Goal: Task Accomplishment & Management: Use online tool/utility

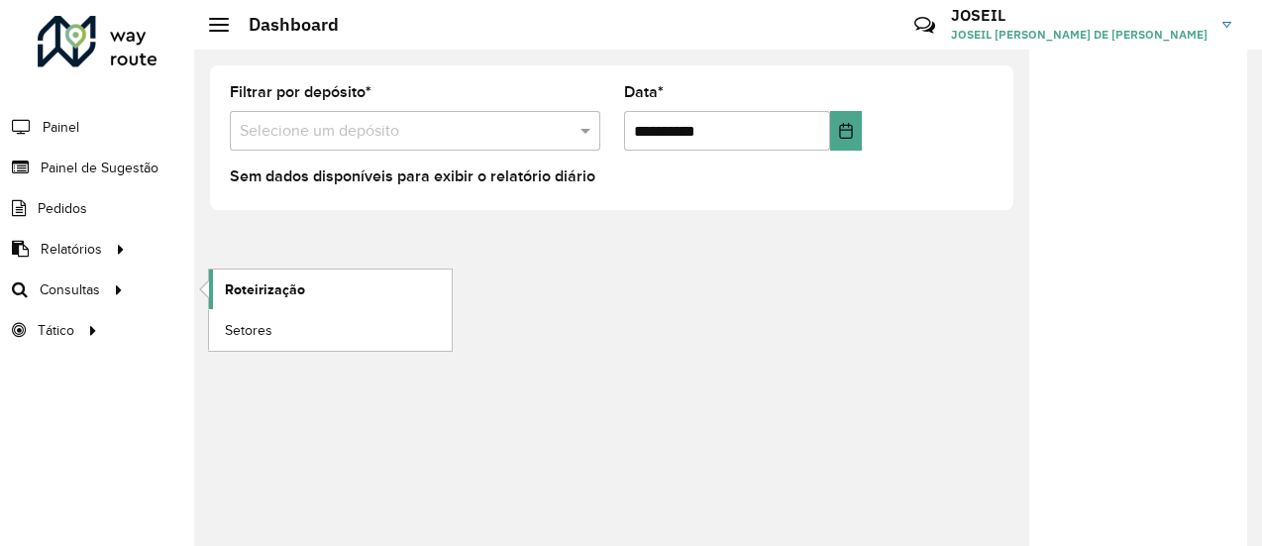
click at [234, 286] on span "Roteirização" at bounding box center [265, 289] width 80 height 21
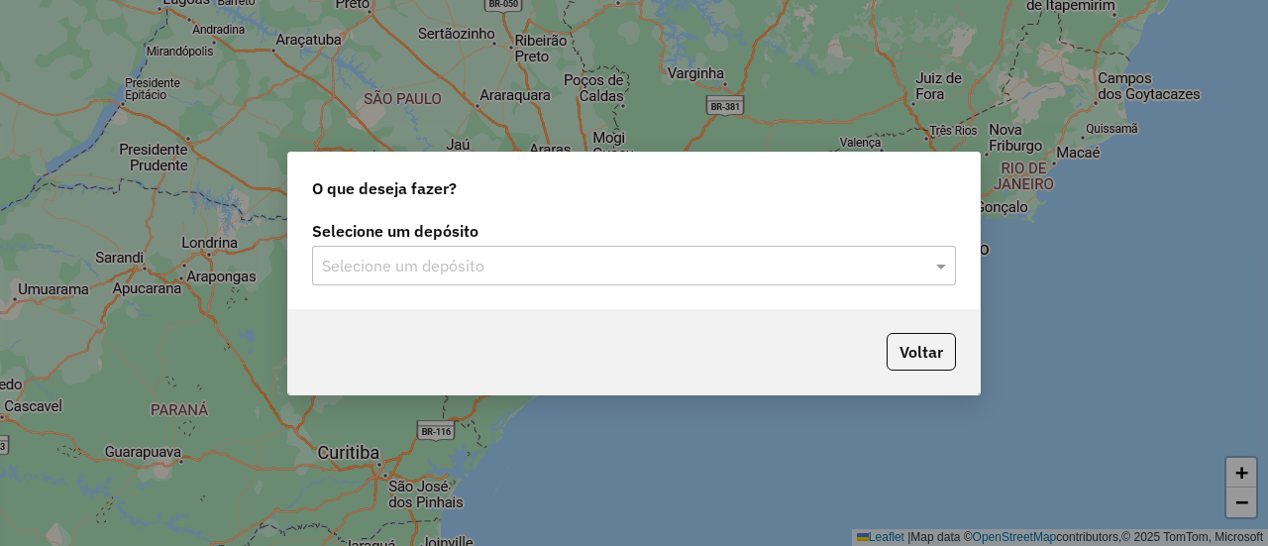
click at [403, 268] on input "text" at bounding box center [614, 267] width 584 height 24
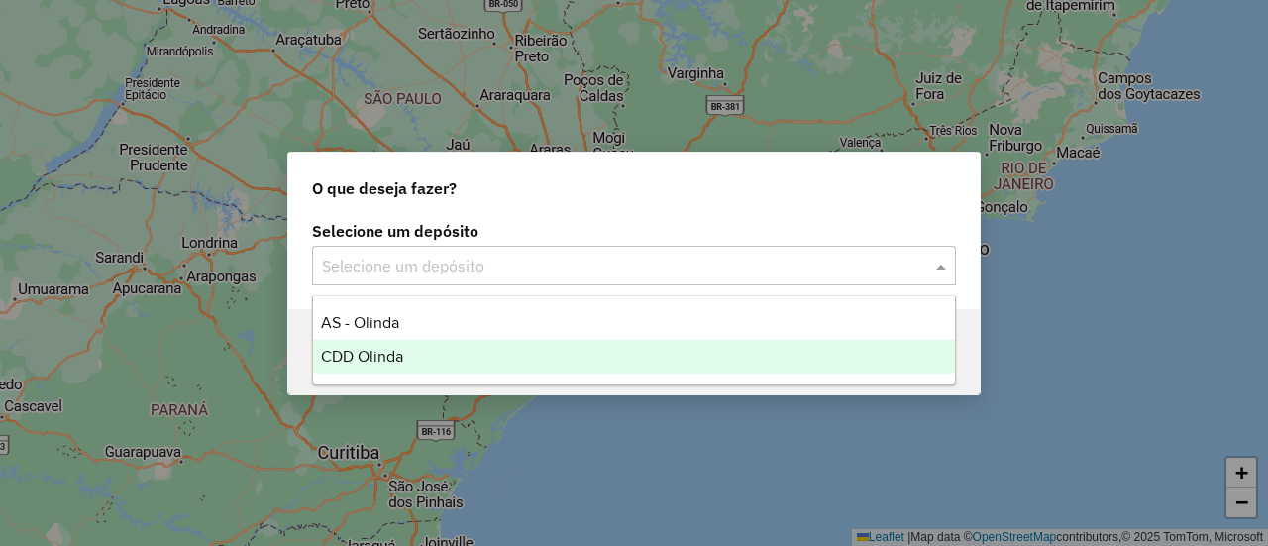
click at [382, 351] on span "CDD Olinda" at bounding box center [362, 356] width 82 height 17
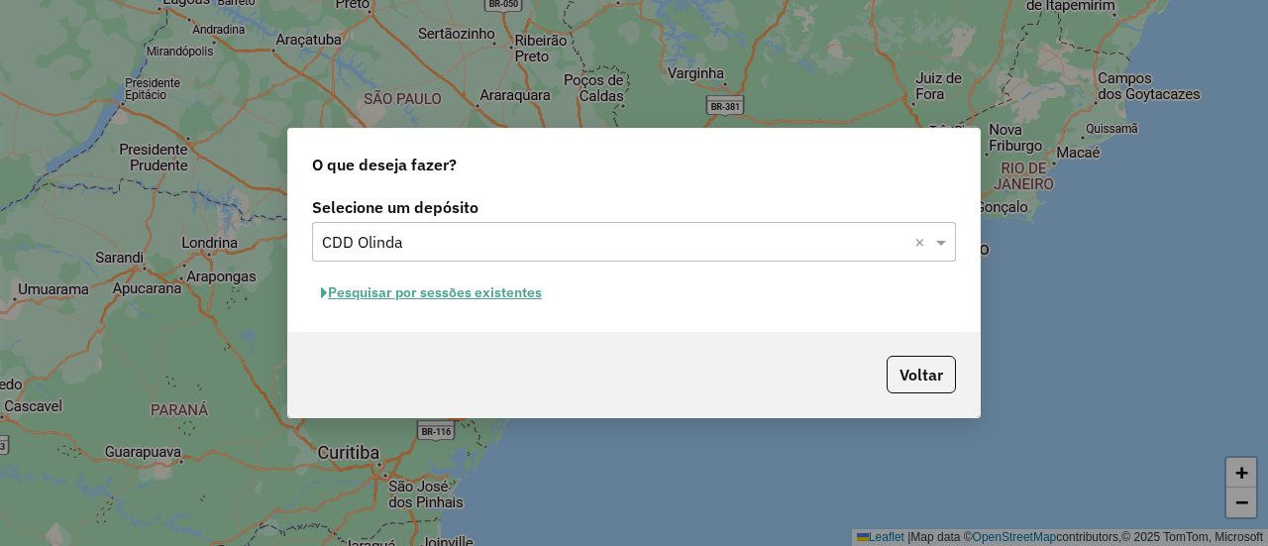
click at [381, 294] on button "Pesquisar por sessões existentes" at bounding box center [431, 292] width 239 height 31
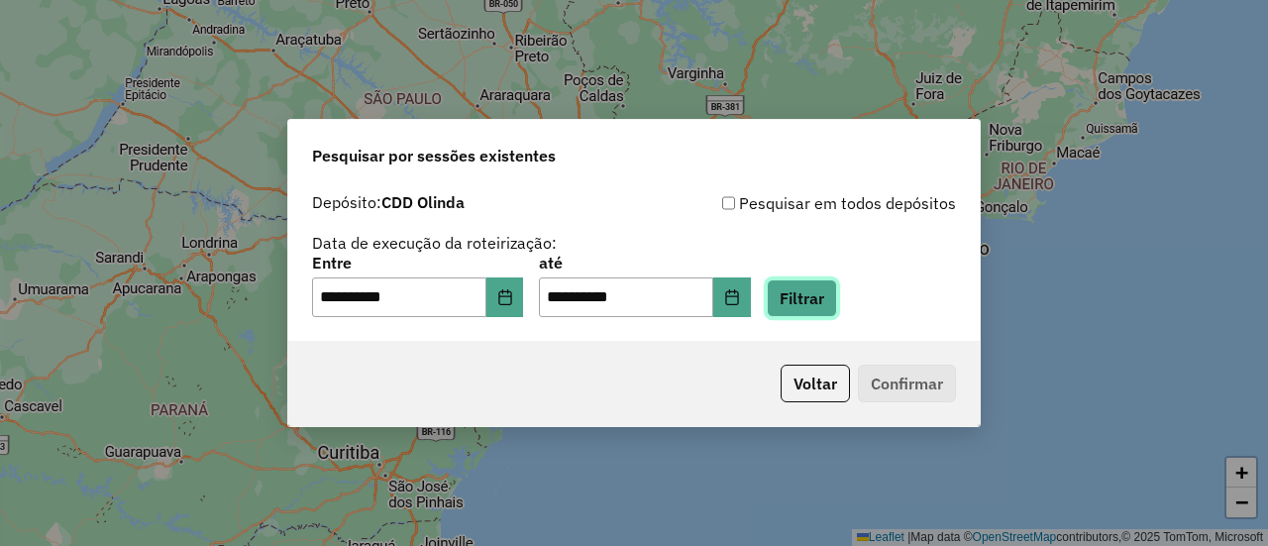
click at [820, 291] on button "Filtrar" at bounding box center [802, 298] width 70 height 38
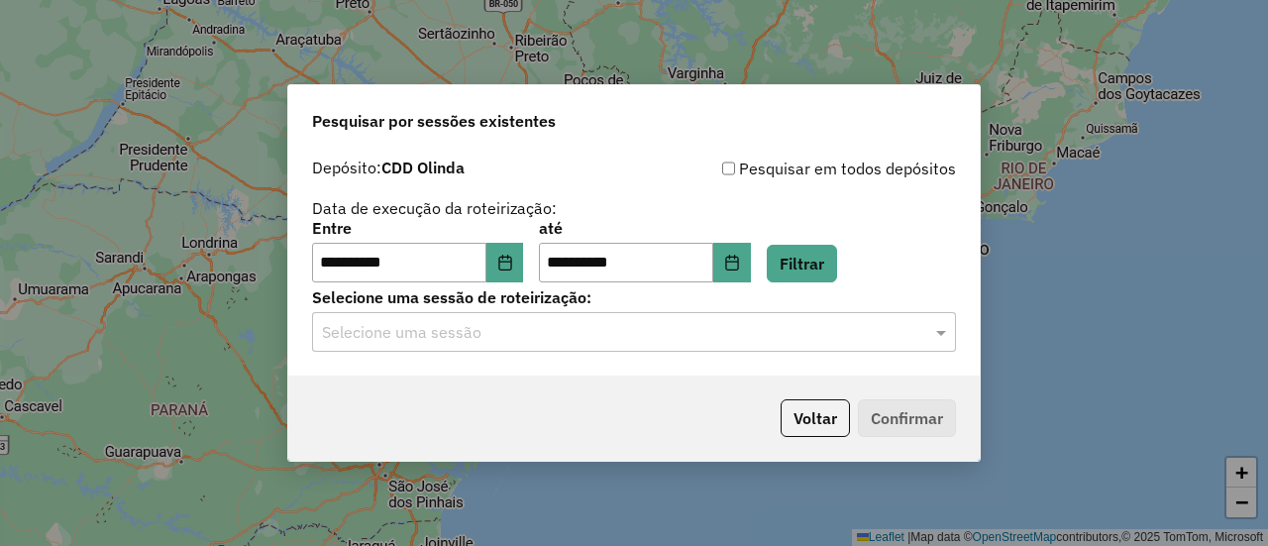
click at [659, 336] on input "text" at bounding box center [614, 333] width 584 height 24
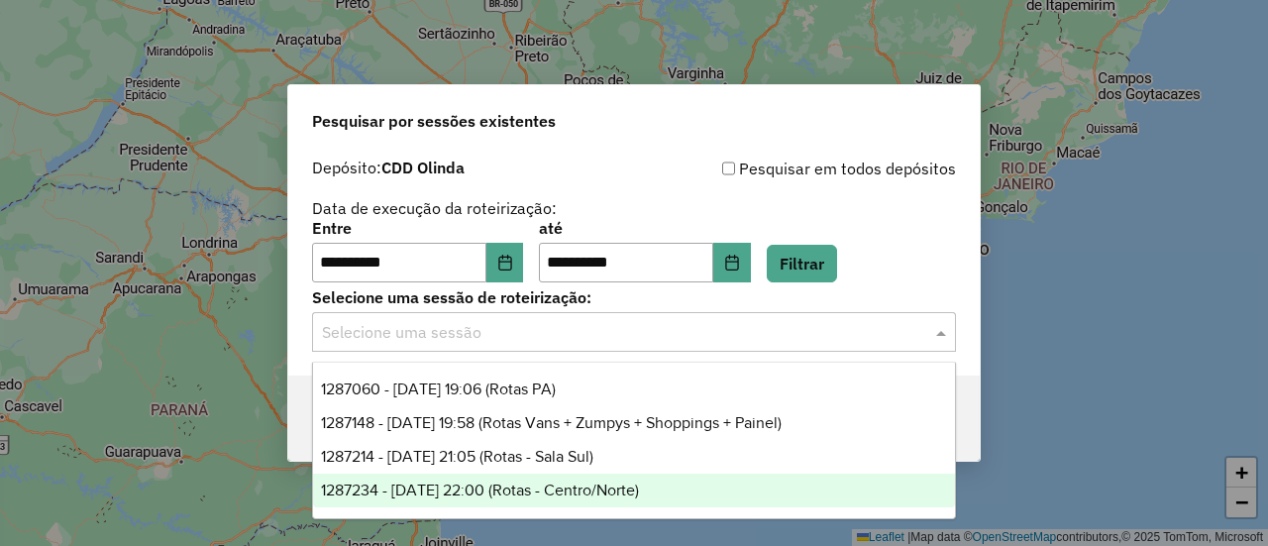
click at [606, 498] on div "1287234 - 02/10/2025 22:00 (Rotas - Centro/Norte)" at bounding box center [633, 491] width 641 height 34
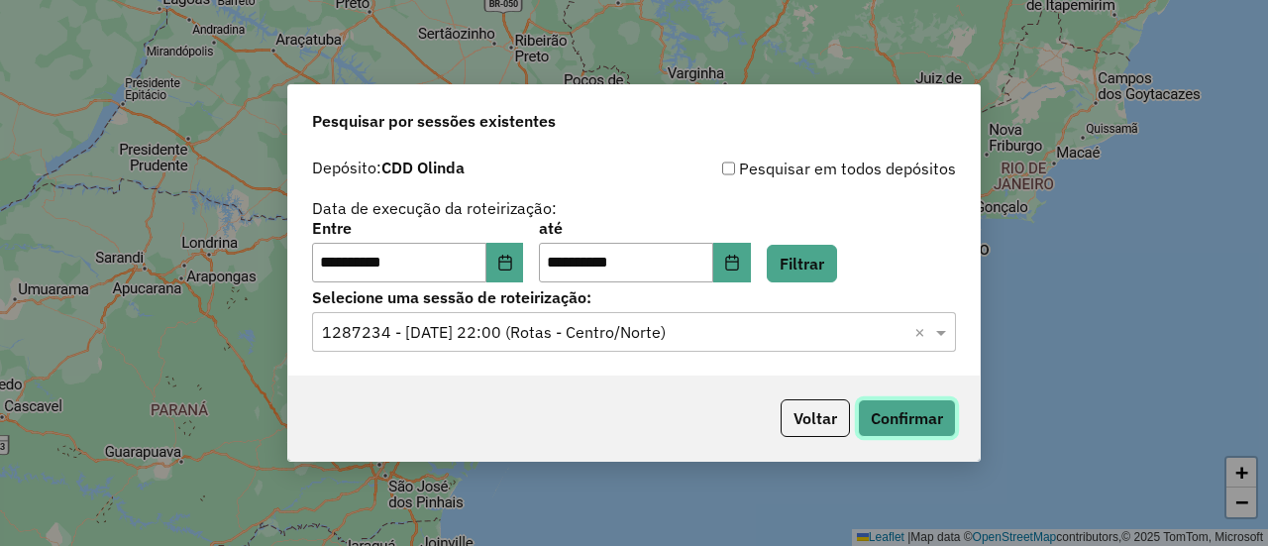
click at [920, 418] on button "Confirmar" at bounding box center [907, 418] width 98 height 38
click at [604, 359] on div "**********" at bounding box center [633, 262] width 691 height 227
click at [572, 323] on input "text" at bounding box center [614, 333] width 584 height 24
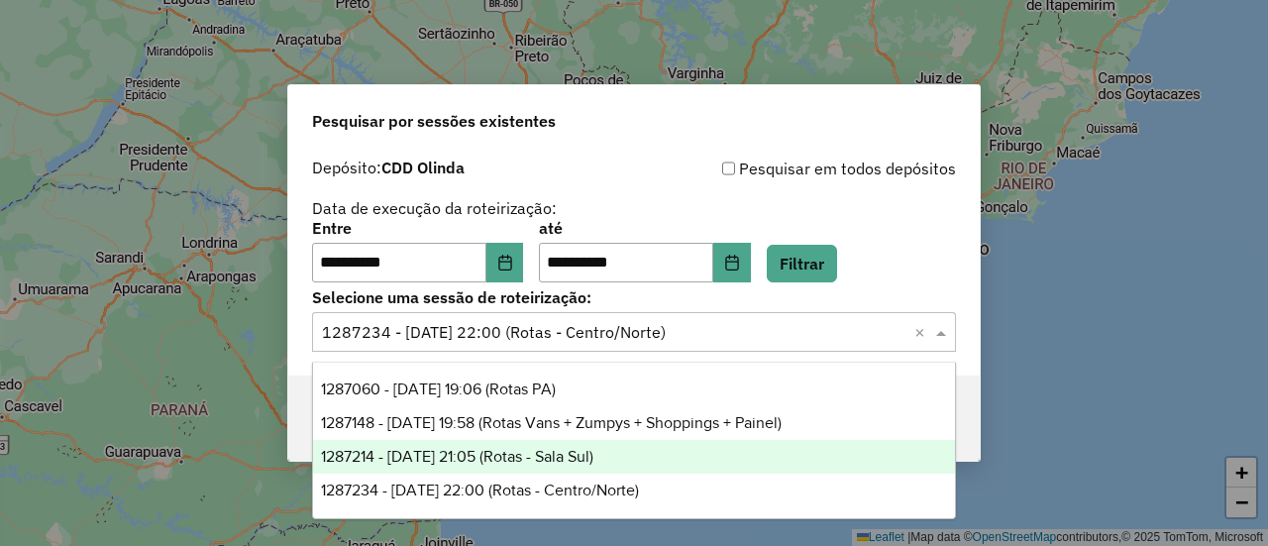
click at [593, 457] on span "1287214 - 02/10/2025 21:05 (Rotas - Sala Sul)" at bounding box center [457, 456] width 272 height 17
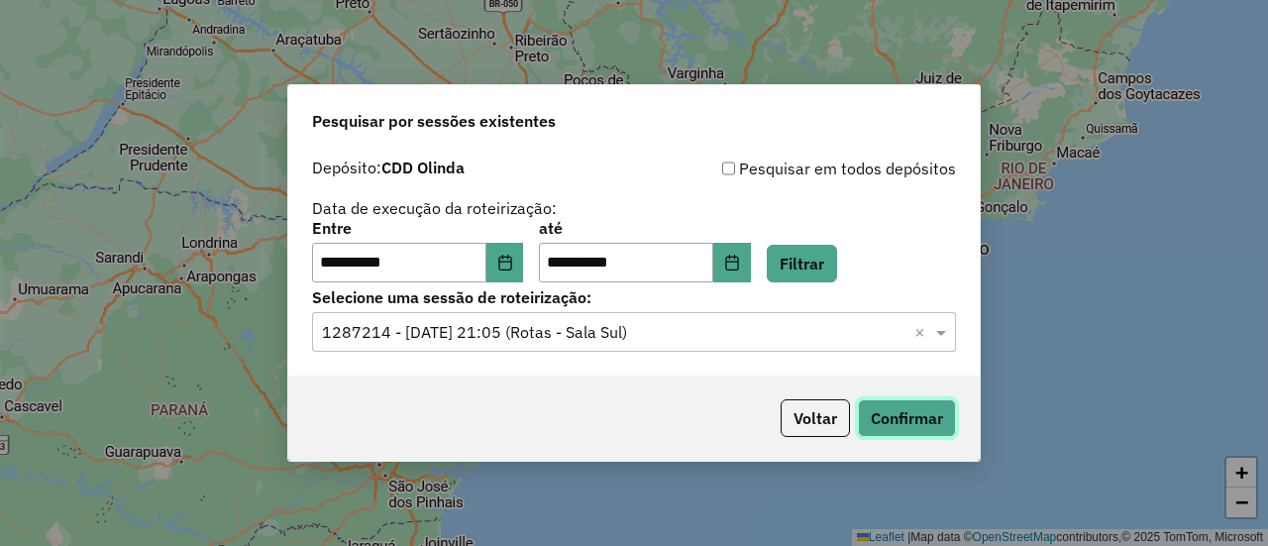
click at [926, 423] on button "Confirmar" at bounding box center [907, 418] width 98 height 38
click at [571, 336] on input "text" at bounding box center [614, 333] width 584 height 24
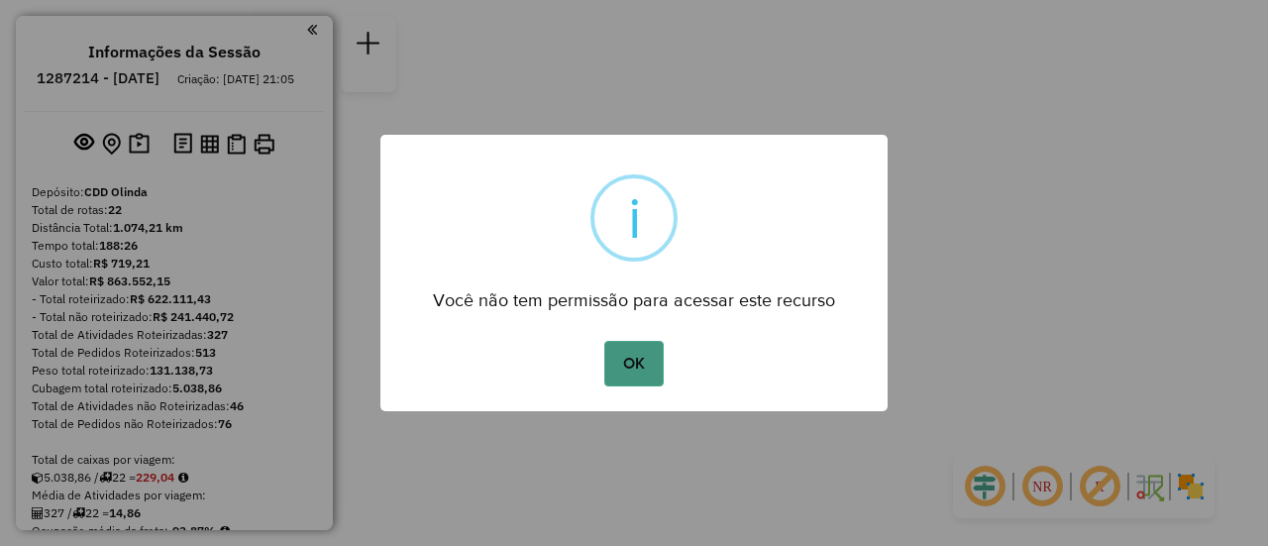
click at [615, 368] on button "OK" at bounding box center [633, 364] width 58 height 46
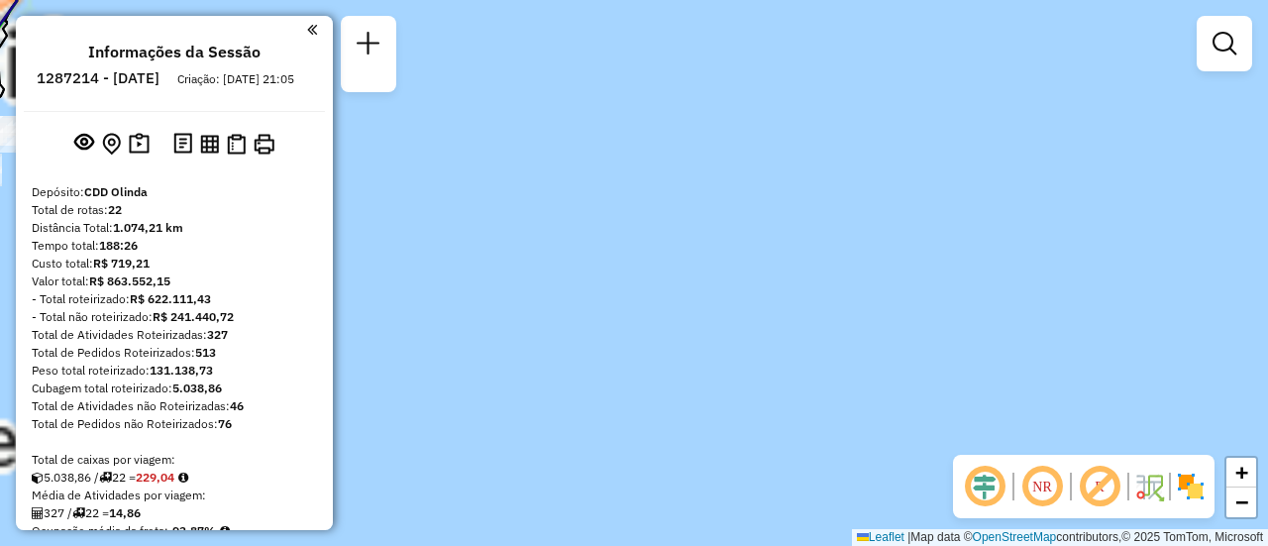
click at [1040, 486] on em at bounding box center [1042, 487] width 48 height 48
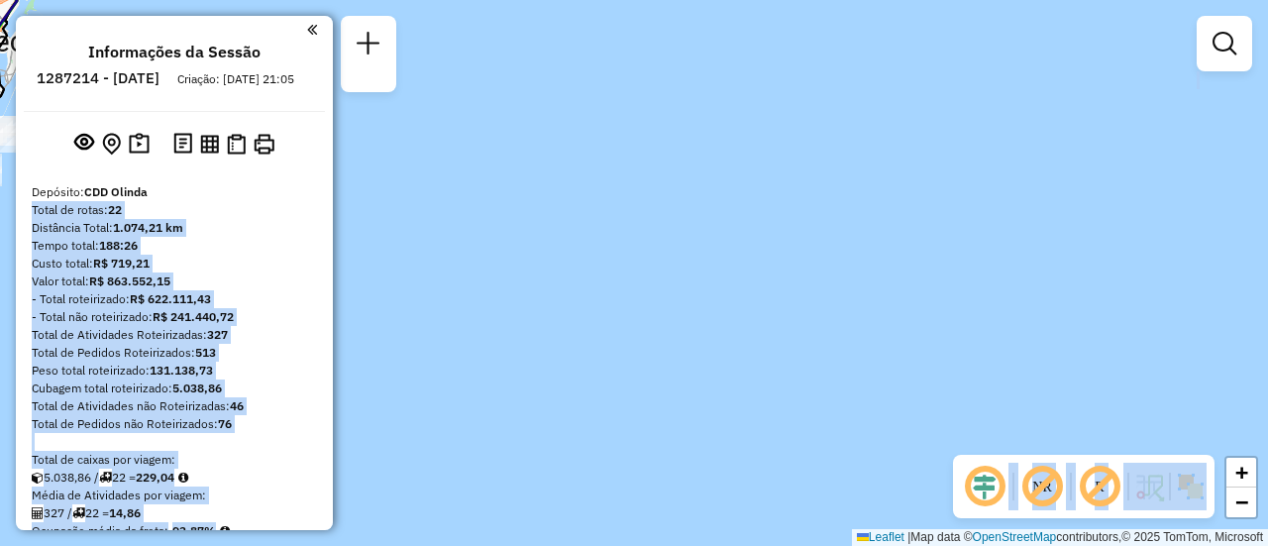
drag, startPoint x: 337, startPoint y: 187, endPoint x: 860, endPoint y: 316, distance: 538.7
click at [860, 316] on hb-router-mapa "Informações da Sessão 1287214 - 02/10/2025 Criação: 01/10/2025 21:05 Depósito: …" at bounding box center [634, 273] width 1268 height 546
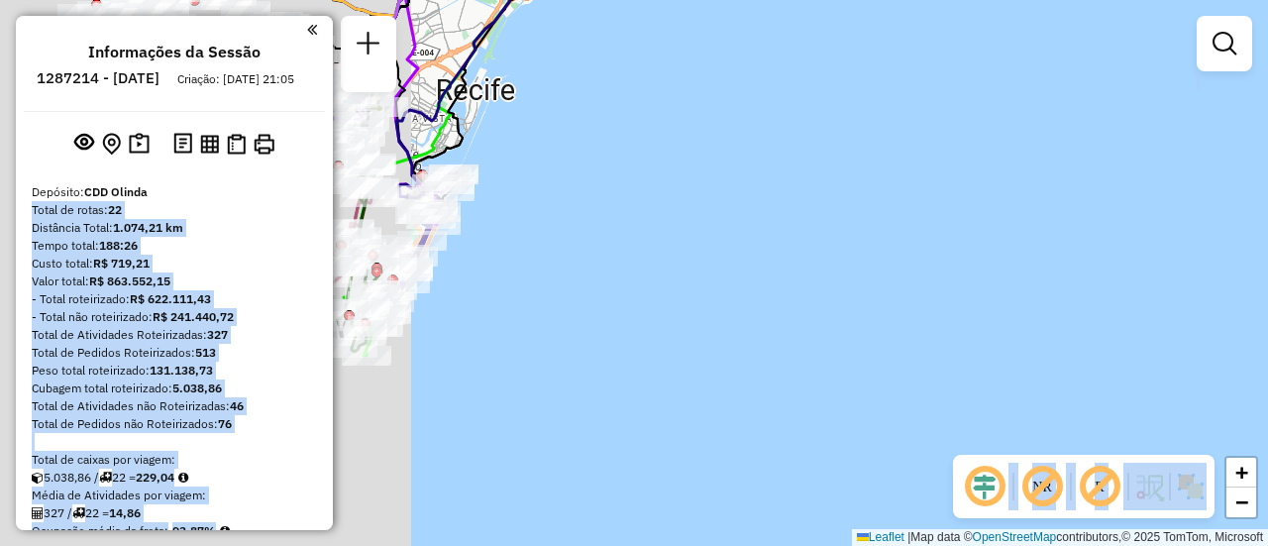
drag, startPoint x: 523, startPoint y: 221, endPoint x: 586, endPoint y: 278, distance: 85.6
click at [983, 268] on div "Janela de atendimento Grade de atendimento Capacidade Transportadoras Veículos …" at bounding box center [634, 273] width 1268 height 546
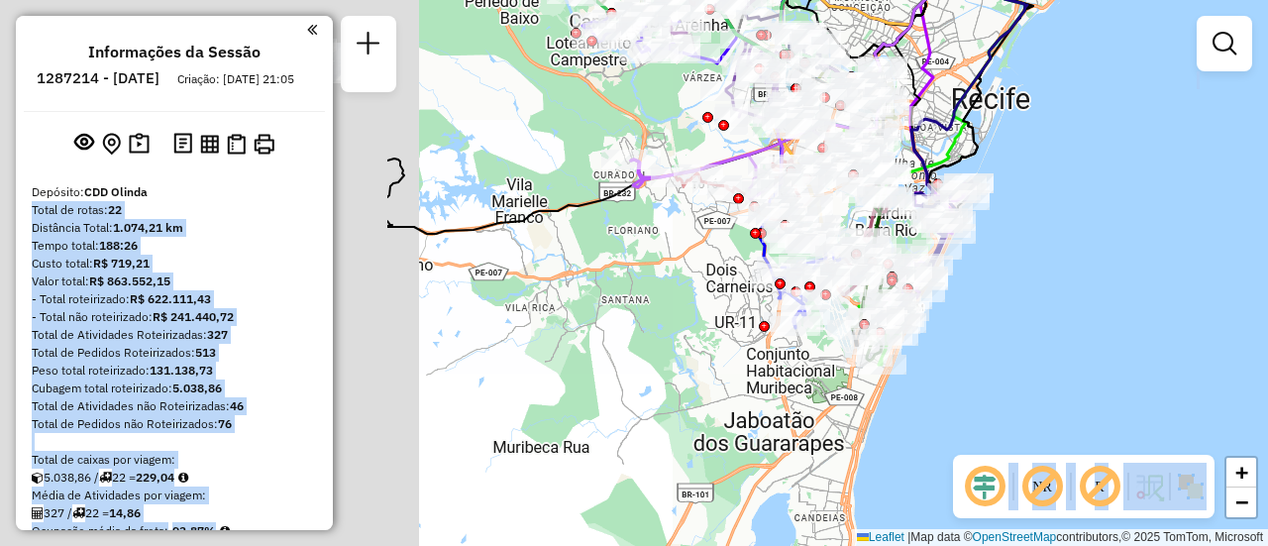
click at [964, 298] on div "Janela de atendimento Grade de atendimento Capacidade Transportadoras Veículos …" at bounding box center [634, 273] width 1268 height 546
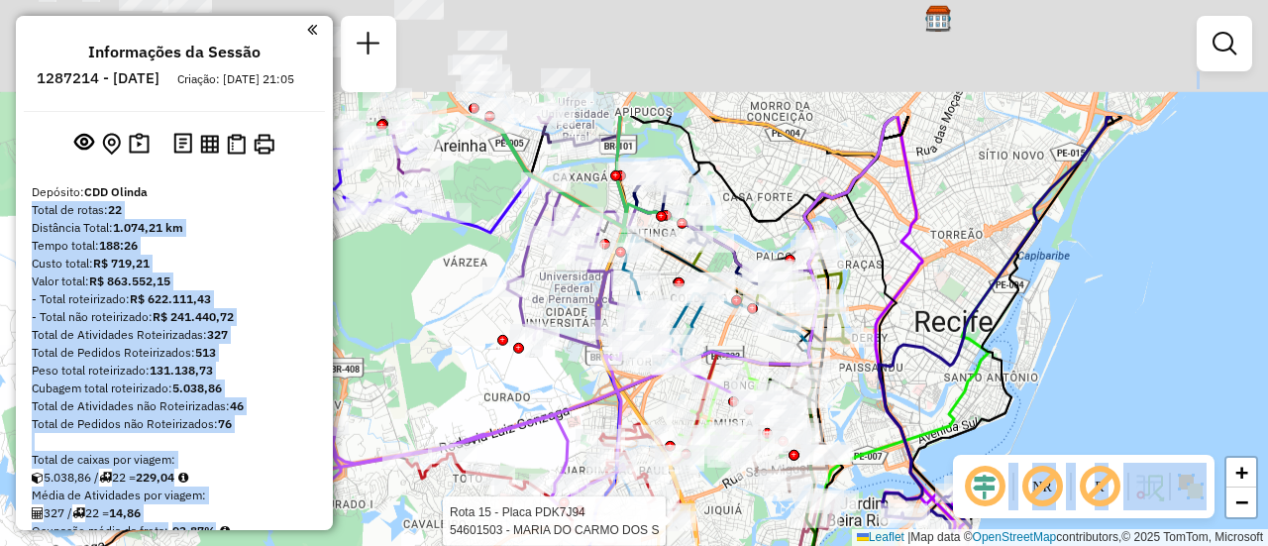
drag, startPoint x: 713, startPoint y: 150, endPoint x: 721, endPoint y: 320, distance: 170.6
click at [721, 320] on div "Rota 15 - Placa PDK7J94 54601503 - MARIA DO CARMO DOS S Janela de atendimento G…" at bounding box center [634, 273] width 1268 height 546
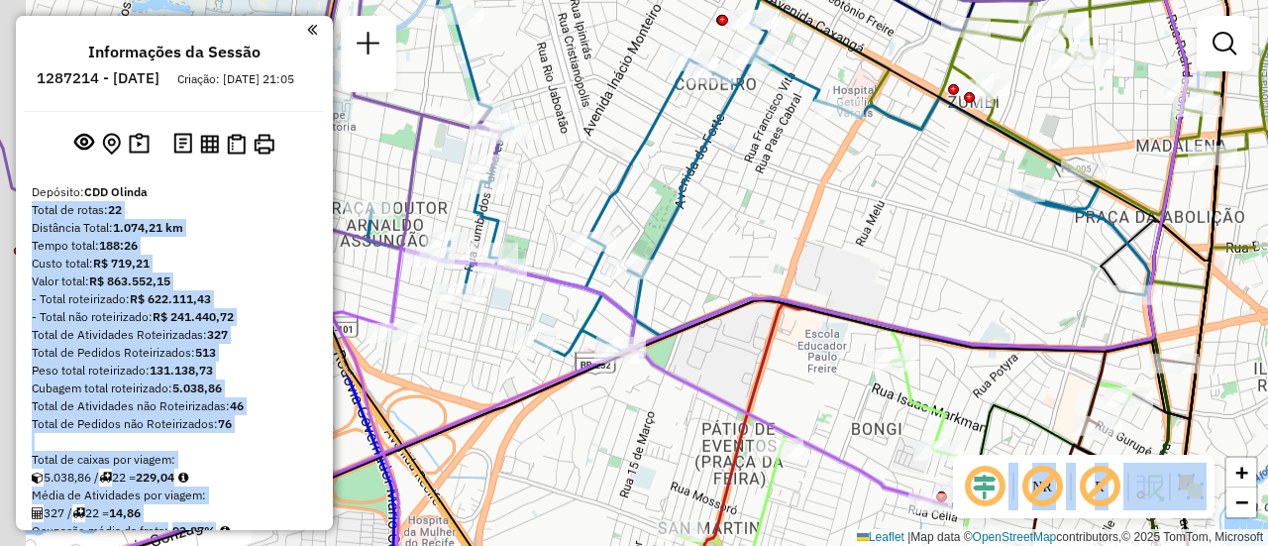
drag, startPoint x: 575, startPoint y: 385, endPoint x: 697, endPoint y: 370, distance: 123.9
click at [697, 370] on div "Rota 15 - Placa PDK7J94 54601503 - MARIA DO CARMO DOS S Janela de atendimento G…" at bounding box center [634, 273] width 1268 height 546
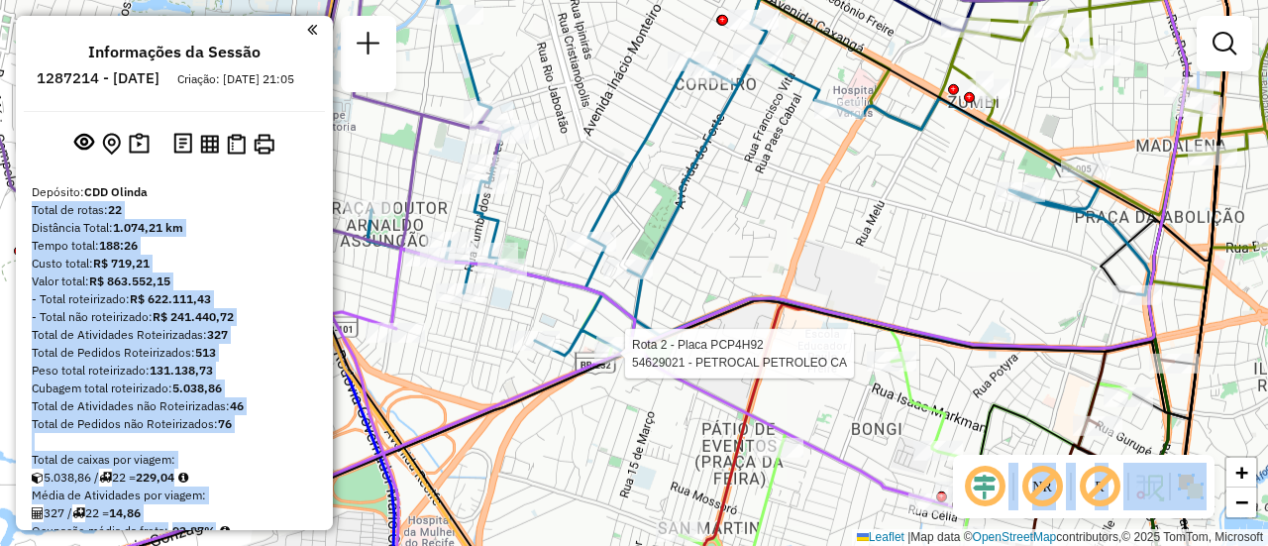
select select "**********"
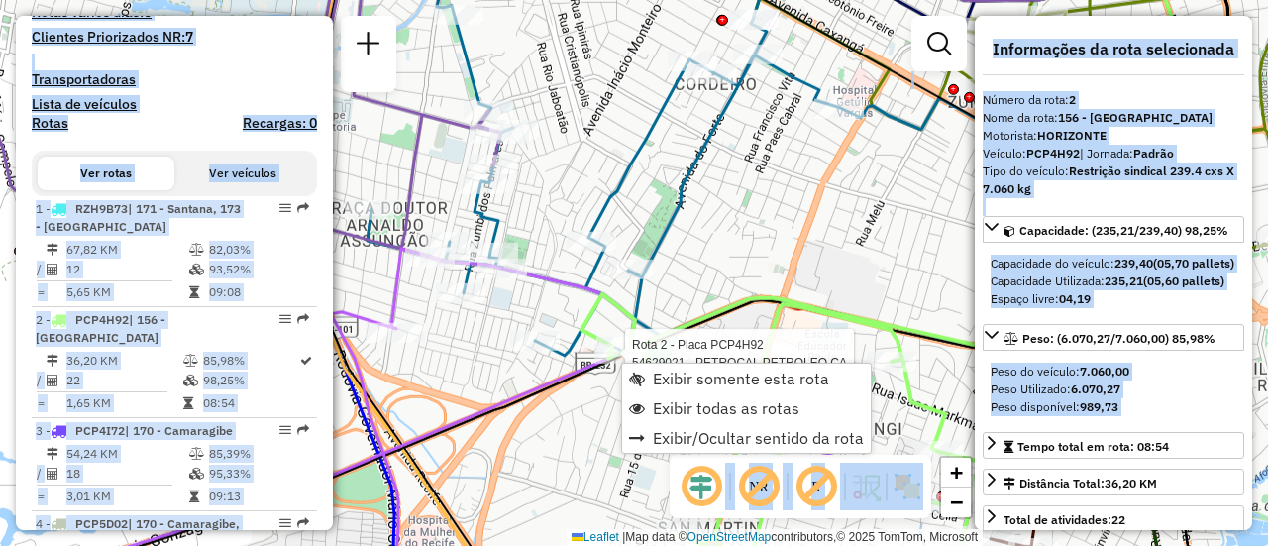
scroll to position [880, 0]
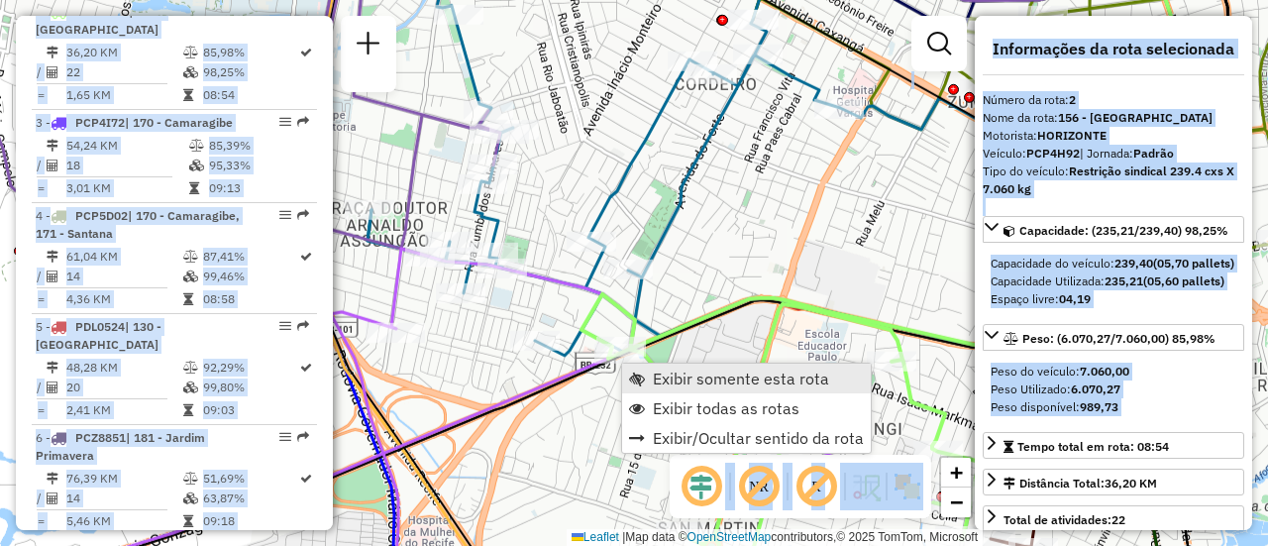
click at [713, 389] on link "Exibir somente esta rota" at bounding box center [746, 379] width 249 height 30
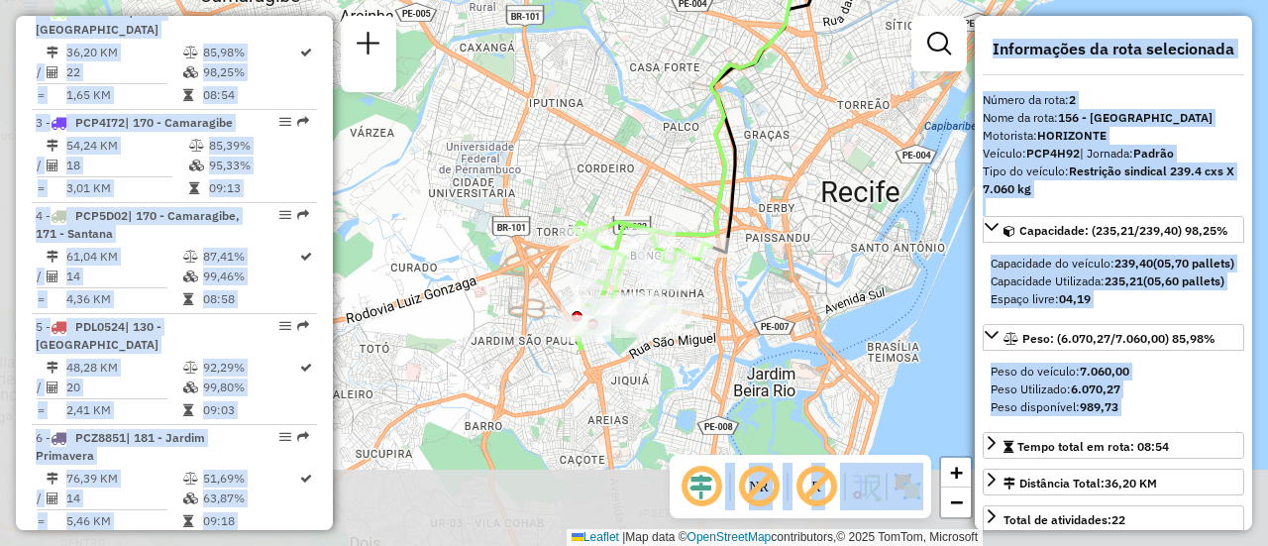
drag, startPoint x: 623, startPoint y: 280, endPoint x: 618, endPoint y: 235, distance: 45.8
click at [646, 207] on div "Janela de atendimento Grade de atendimento Capacidade Transportadoras Veículos …" at bounding box center [634, 273] width 1268 height 546
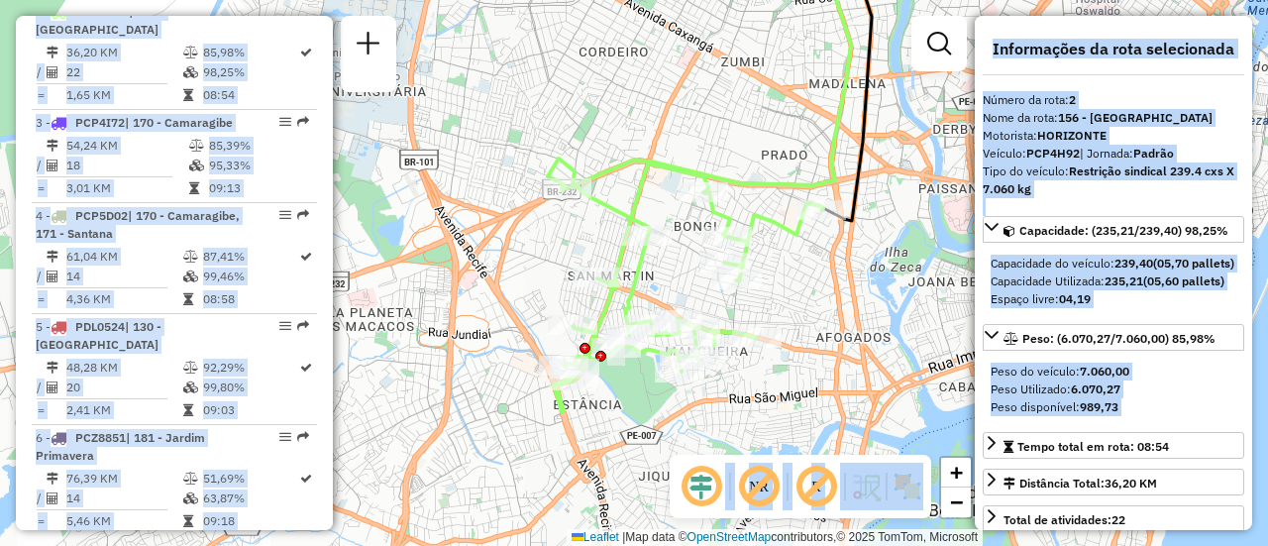
click at [826, 321] on div "Janela de atendimento Grade de atendimento Capacidade Transportadoras Veículos …" at bounding box center [634, 273] width 1268 height 546
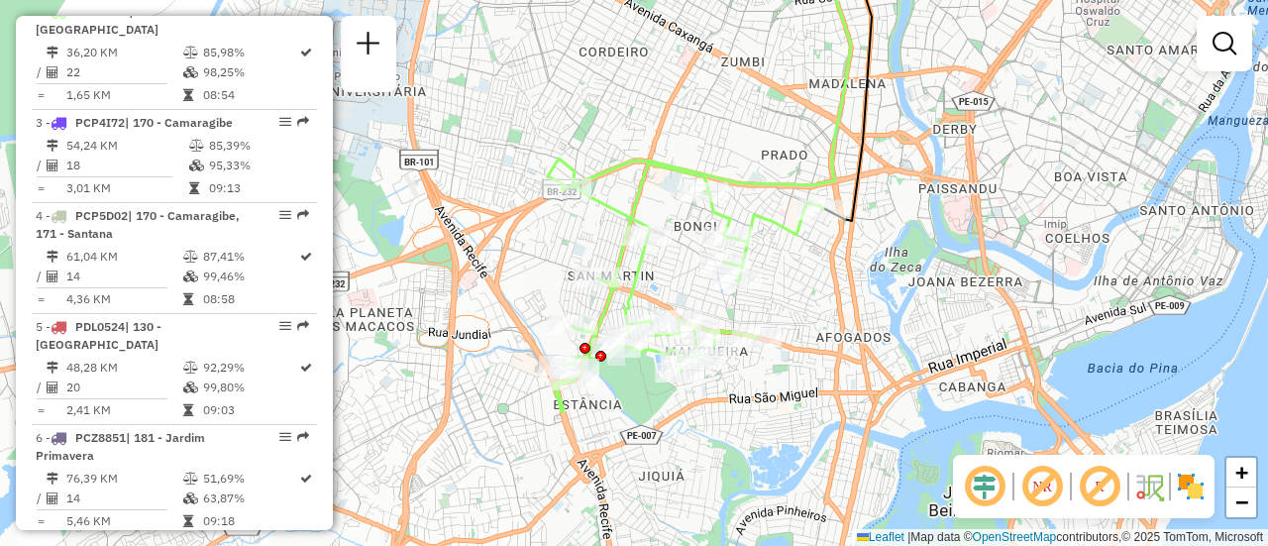
click at [1202, 483] on img at bounding box center [1191, 487] width 32 height 32
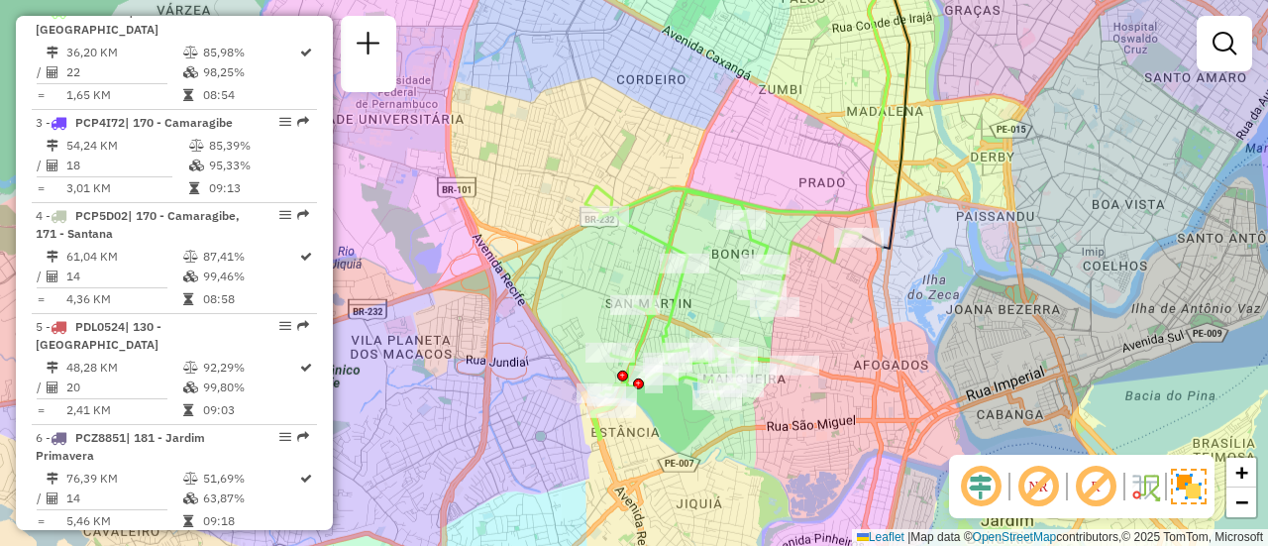
drag, startPoint x: 834, startPoint y: 309, endPoint x: 799, endPoint y: 326, distance: 38.5
click at [799, 326] on div "Janela de atendimento Grade de atendimento Capacidade Transportadoras Veículos …" at bounding box center [634, 273] width 1268 height 546
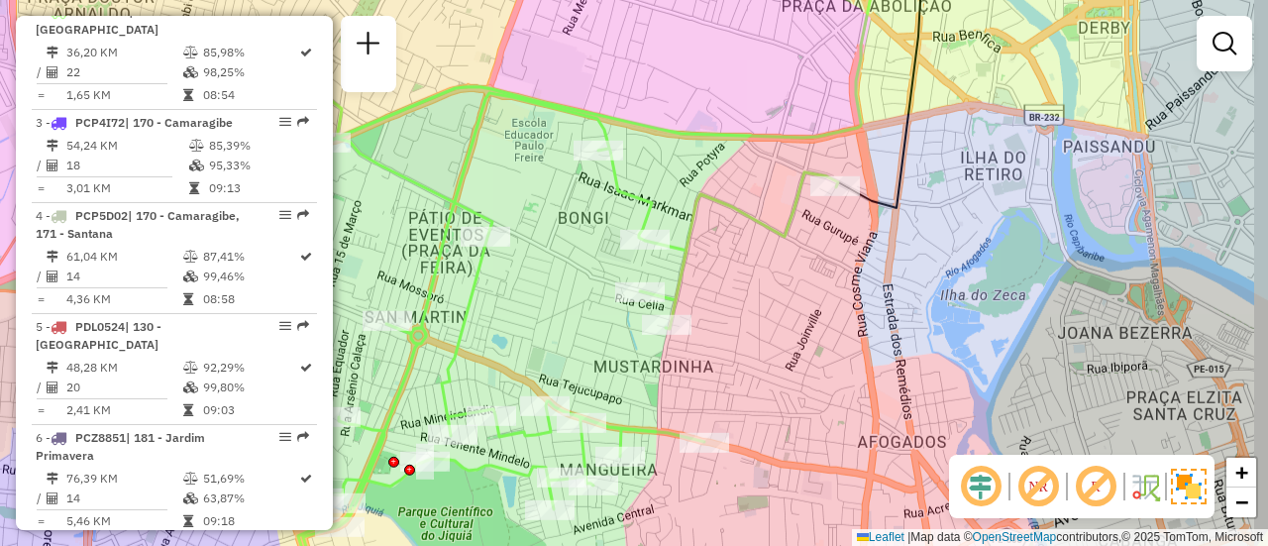
drag, startPoint x: 895, startPoint y: 373, endPoint x: 806, endPoint y: 419, distance: 99.2
click at [806, 419] on div "Janela de atendimento Grade de atendimento Capacidade Transportadoras Veículos …" at bounding box center [634, 273] width 1268 height 546
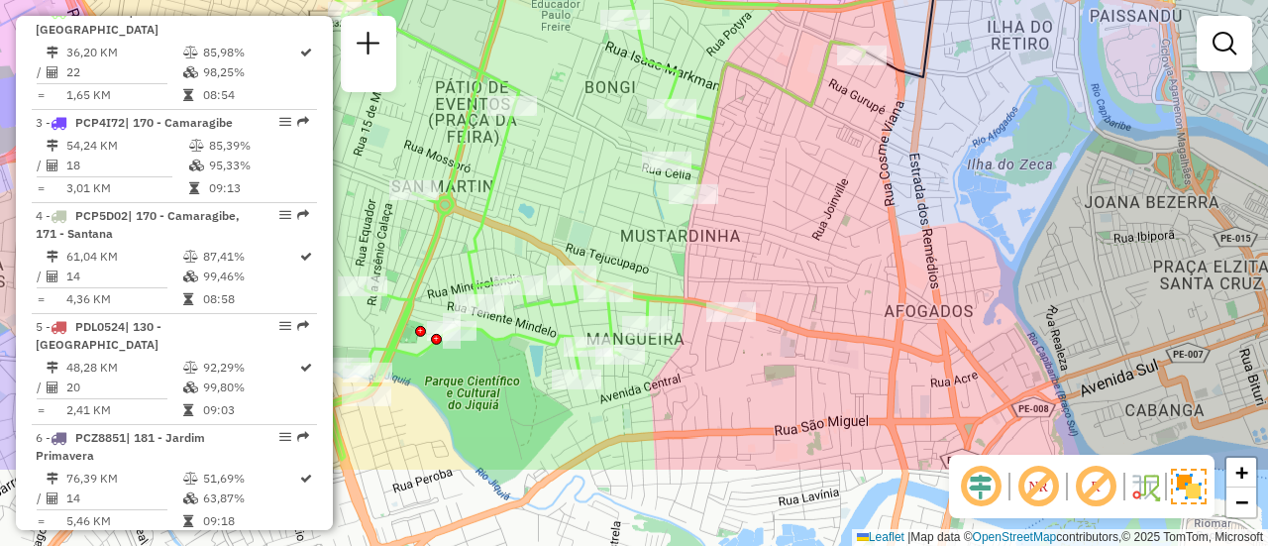
drag, startPoint x: 795, startPoint y: 365, endPoint x: 829, endPoint y: 173, distance: 194.1
click at [829, 176] on div "Janela de atendimento Grade de atendimento Capacidade Transportadoras Veículos …" at bounding box center [634, 273] width 1268 height 546
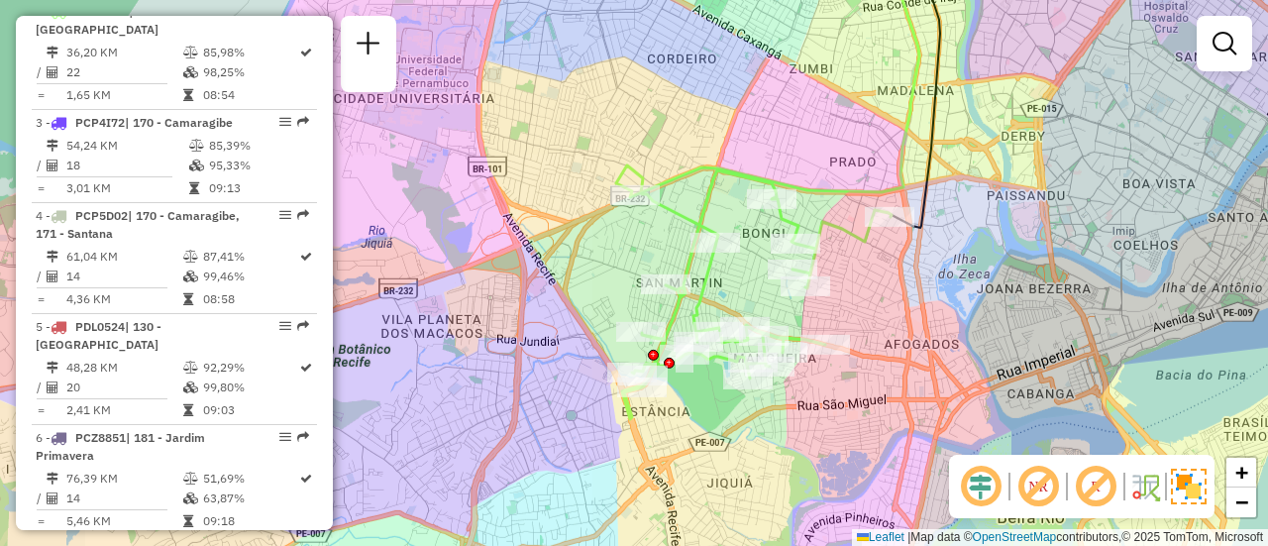
drag, startPoint x: 826, startPoint y: 351, endPoint x: 892, endPoint y: 391, distance: 77.0
click at [892, 391] on div "Janela de atendimento Grade de atendimento Capacidade Transportadoras Veículos …" at bounding box center [634, 273] width 1268 height 546
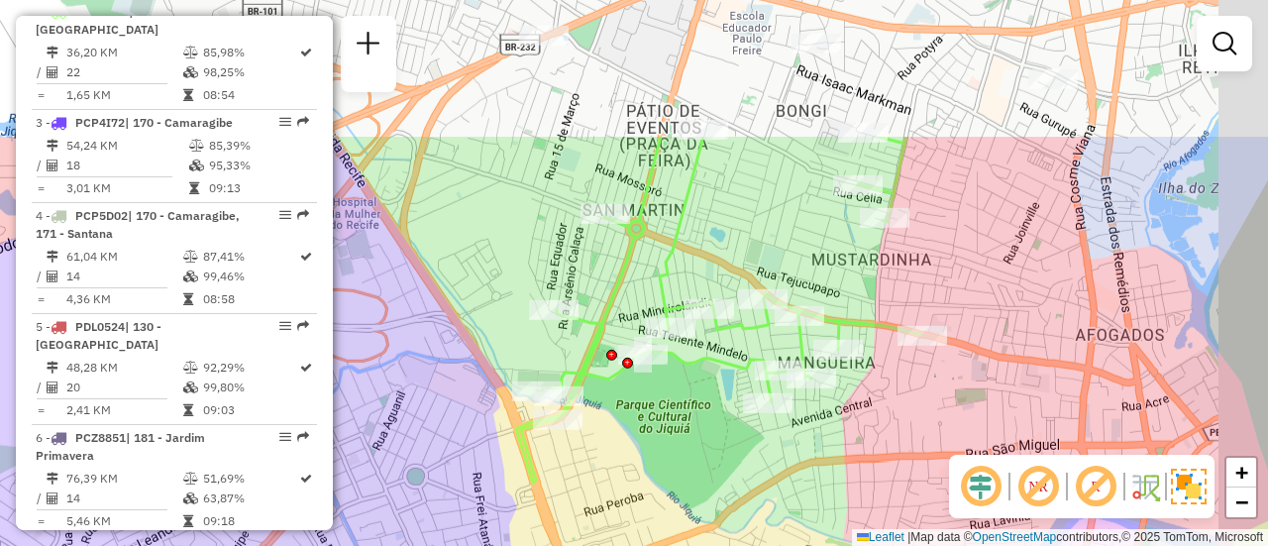
drag, startPoint x: 775, startPoint y: 205, endPoint x: 706, endPoint y: 365, distance: 173.5
click at [706, 365] on icon at bounding box center [719, 310] width 406 height 347
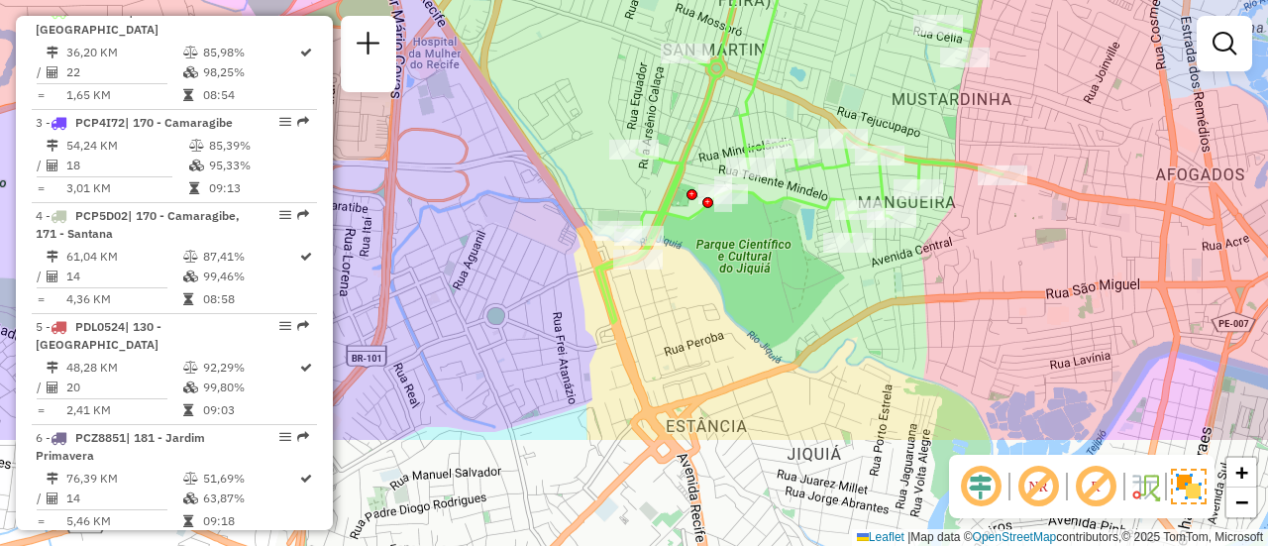
drag, startPoint x: 694, startPoint y: 364, endPoint x: 775, endPoint y: 203, distance: 179.4
click at [775, 203] on icon at bounding box center [861, 69] width 550 height 507
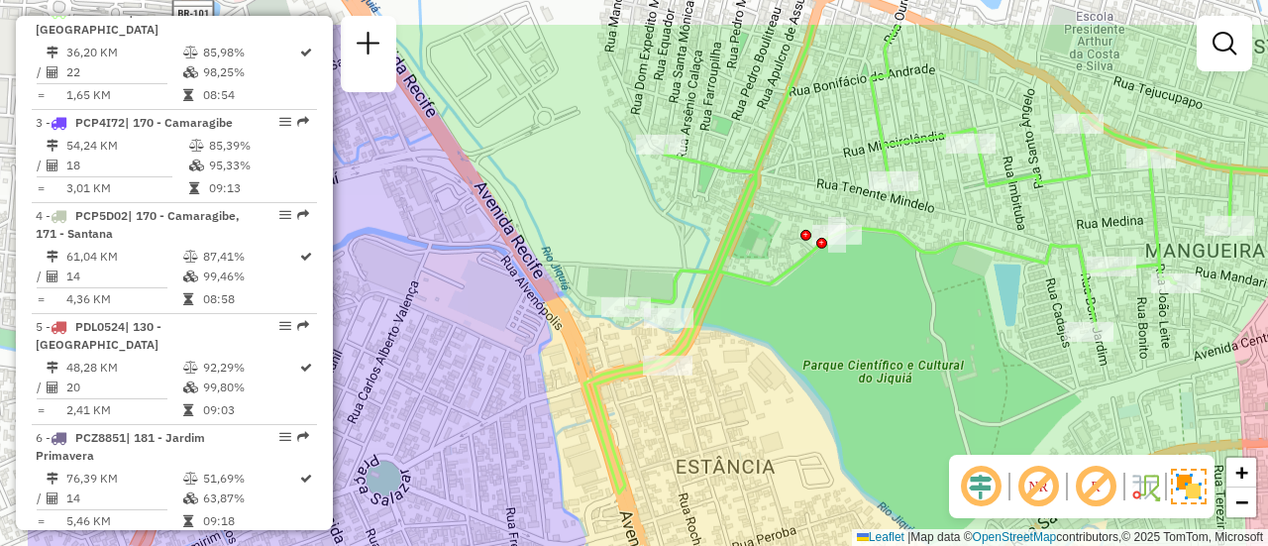
drag, startPoint x: 671, startPoint y: 257, endPoint x: 823, endPoint y: 340, distance: 173.8
click at [830, 339] on div "Janela de atendimento Grade de atendimento Capacidade Transportadoras Veículos …" at bounding box center [634, 273] width 1268 height 546
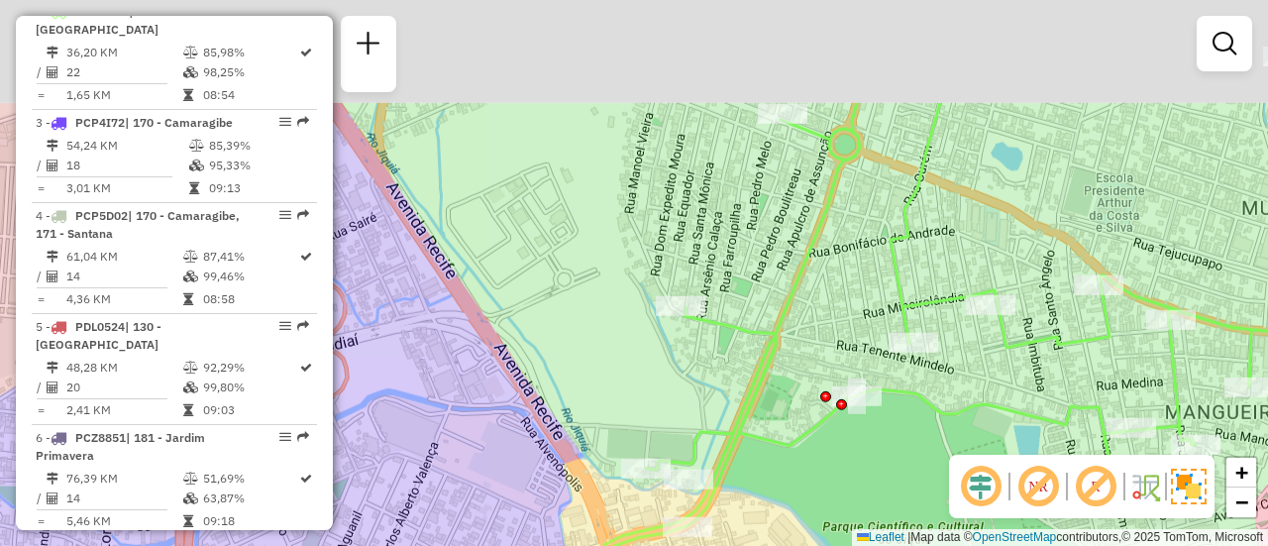
drag, startPoint x: 693, startPoint y: 169, endPoint x: 701, endPoint y: 330, distance: 160.7
click at [704, 339] on icon at bounding box center [1004, 379] width 801 height 552
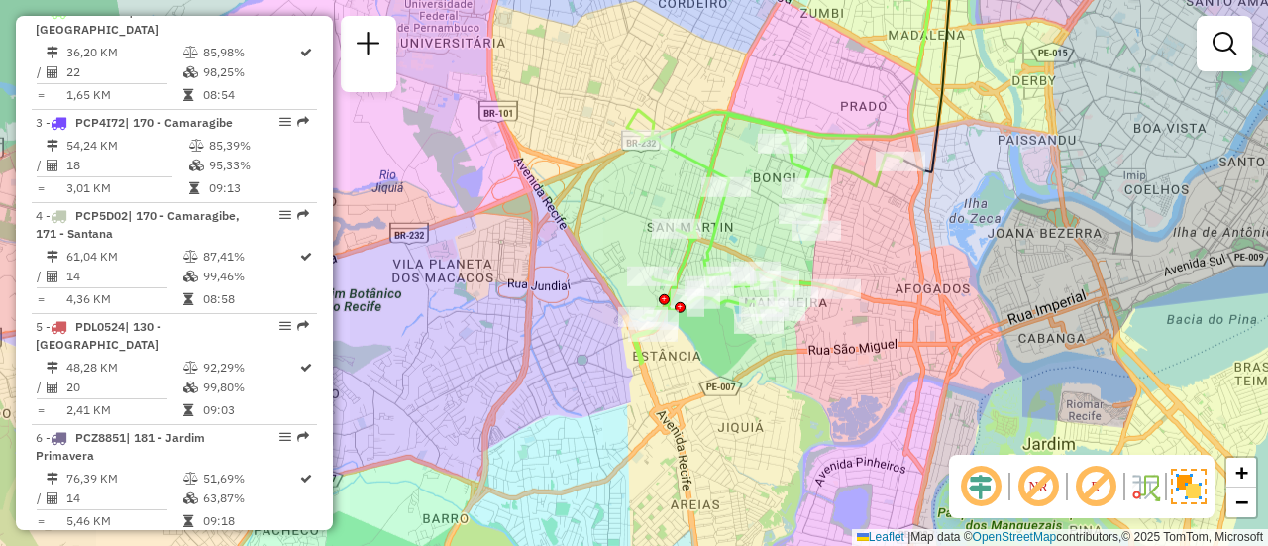
drag, startPoint x: 876, startPoint y: 249, endPoint x: 729, endPoint y: 241, distance: 146.8
click at [754, 245] on div "Rota 2 - Placa PCP4H92 54641986 - CASA DO MATUTO SUPER Janela de atendimento Gr…" at bounding box center [634, 273] width 1268 height 546
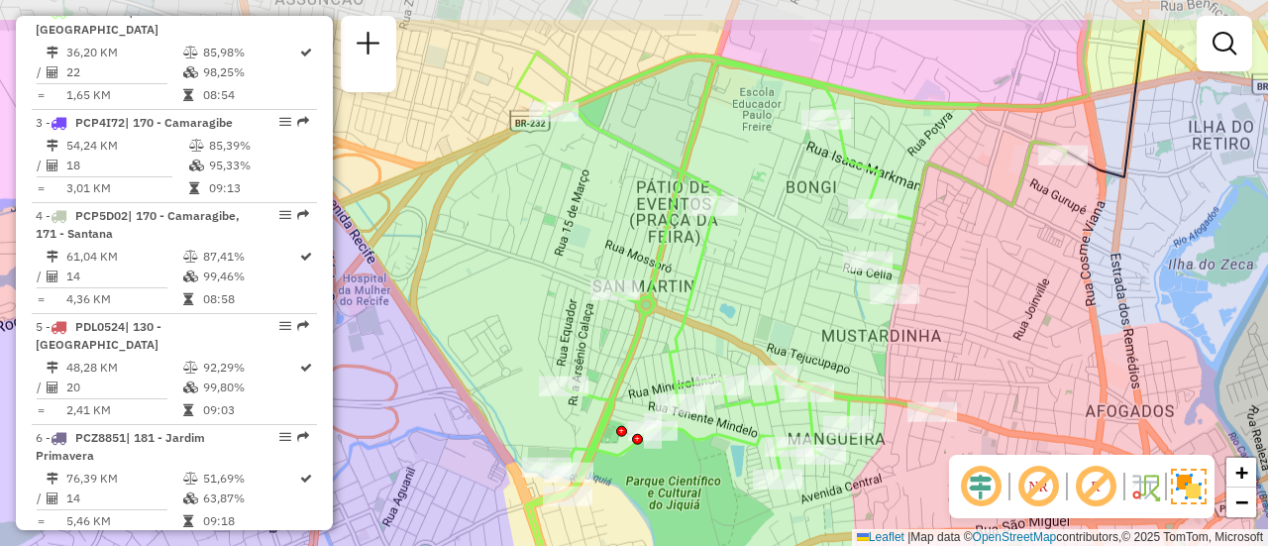
drag, startPoint x: 858, startPoint y: 263, endPoint x: 977, endPoint y: 336, distance: 139.7
click at [977, 336] on div "Janela de atendimento Grade de atendimento Capacidade Transportadoras Veículos …" at bounding box center [634, 273] width 1268 height 546
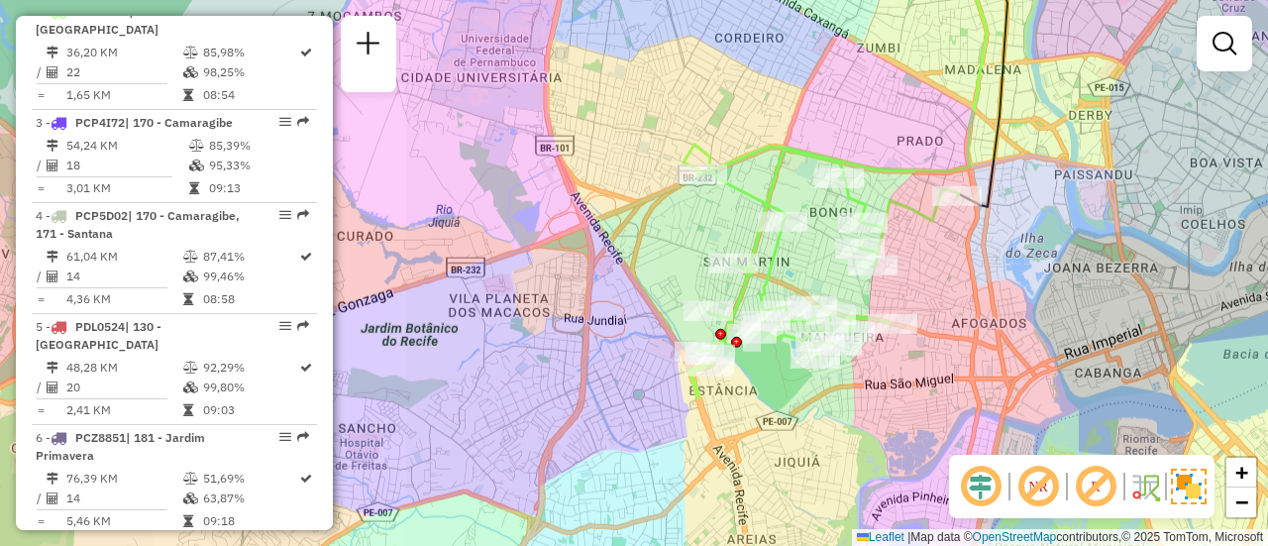
drag, startPoint x: 907, startPoint y: 300, endPoint x: 802, endPoint y: 270, distance: 109.1
click at [812, 271] on div "Janela de atendimento Grade de atendimento Capacidade Transportadoras Veículos …" at bounding box center [634, 273] width 1268 height 546
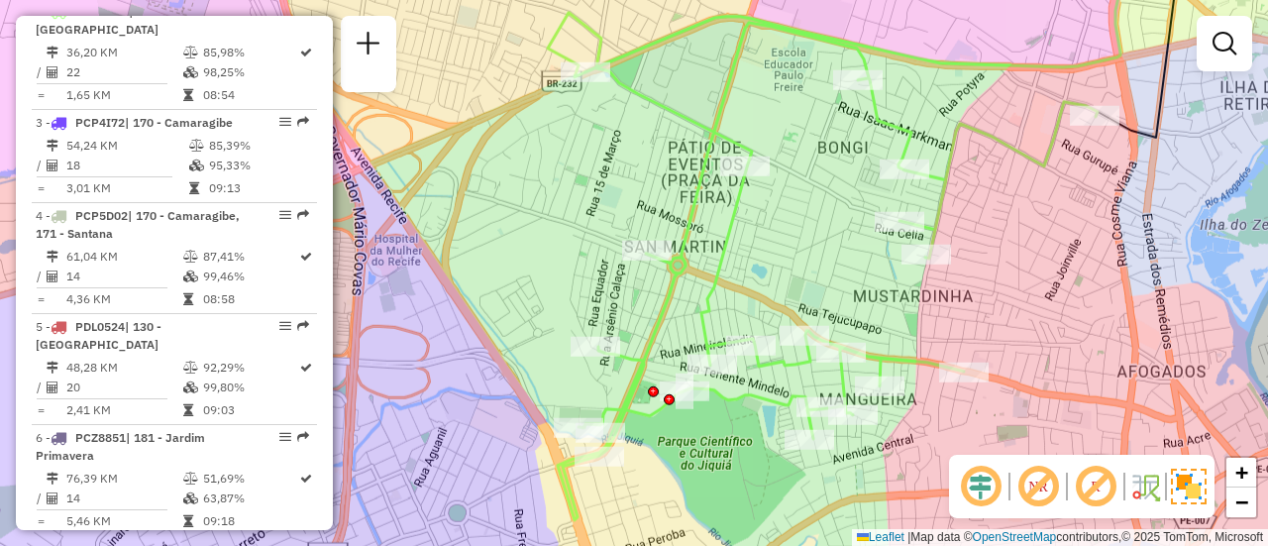
drag, startPoint x: 884, startPoint y: 342, endPoint x: 862, endPoint y: 126, distance: 217.1
click at [862, 127] on div "Janela de atendimento Grade de atendimento Capacidade Transportadoras Veículos …" at bounding box center [634, 273] width 1268 height 546
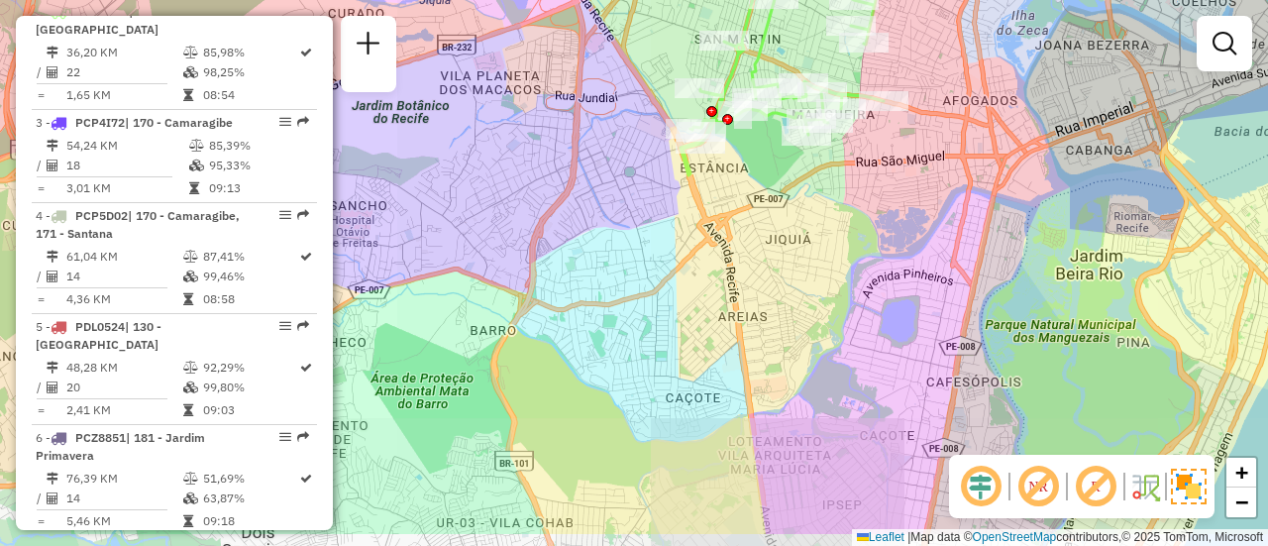
drag, startPoint x: 746, startPoint y: 328, endPoint x: 751, endPoint y: 191, distance: 136.8
click at [751, 191] on div "Janela de atendimento Grade de atendimento Capacidade Transportadoras Veículos …" at bounding box center [634, 273] width 1268 height 546
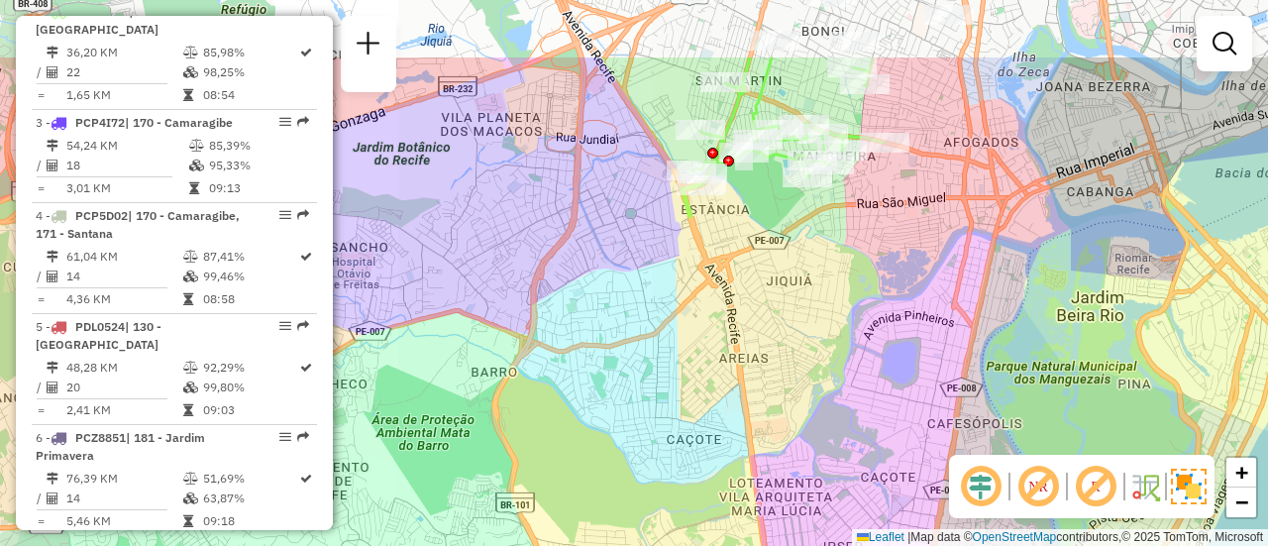
drag, startPoint x: 805, startPoint y: 194, endPoint x: 804, endPoint y: 360, distance: 165.4
click at [804, 360] on div "Janela de atendimento Grade de atendimento Capacidade Transportadoras Veículos …" at bounding box center [634, 273] width 1268 height 546
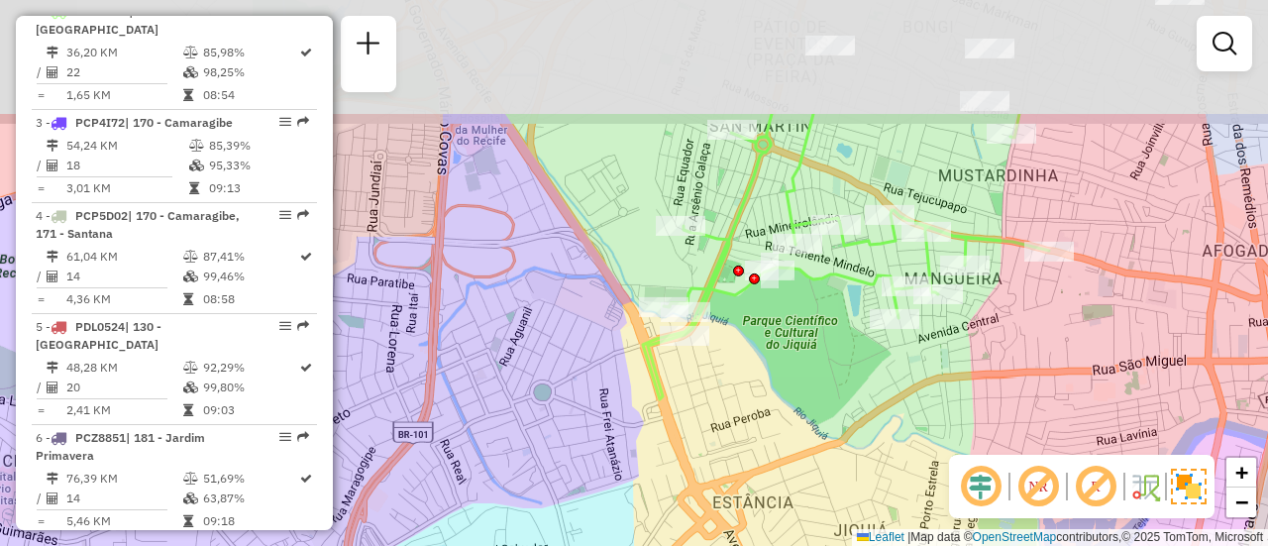
drag, startPoint x: 815, startPoint y: 175, endPoint x: 817, endPoint y: 344, distance: 168.4
click at [817, 344] on div "Janela de atendimento Grade de atendimento Capacidade Transportadoras Veículos …" at bounding box center [634, 273] width 1268 height 546
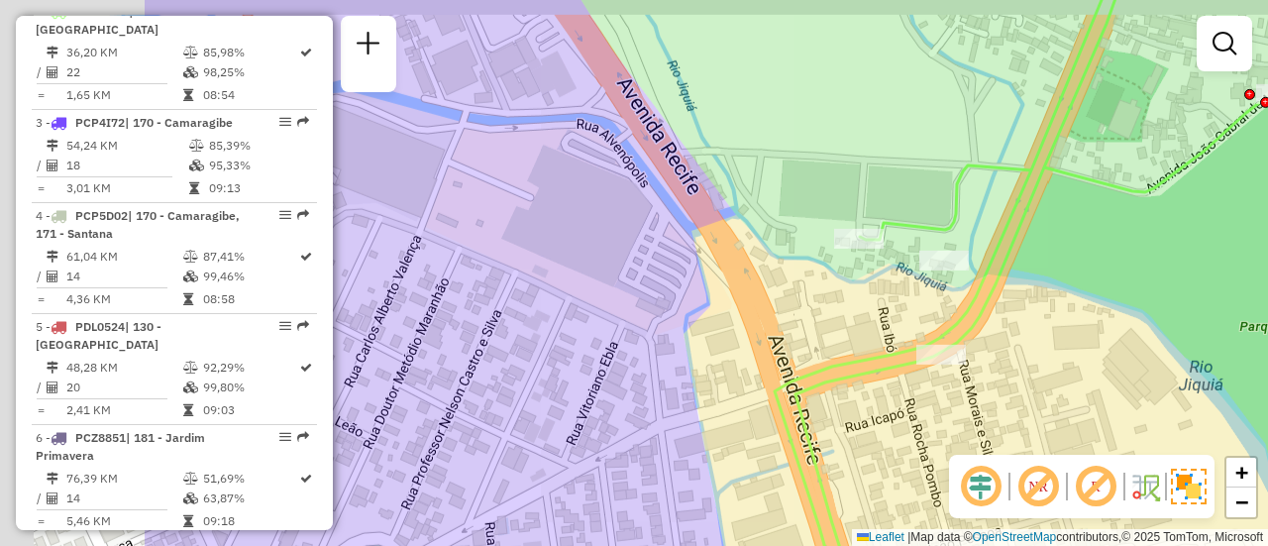
drag, startPoint x: 575, startPoint y: 320, endPoint x: 846, endPoint y: 352, distance: 273.3
click at [846, 352] on icon at bounding box center [1221, 294] width 892 height 634
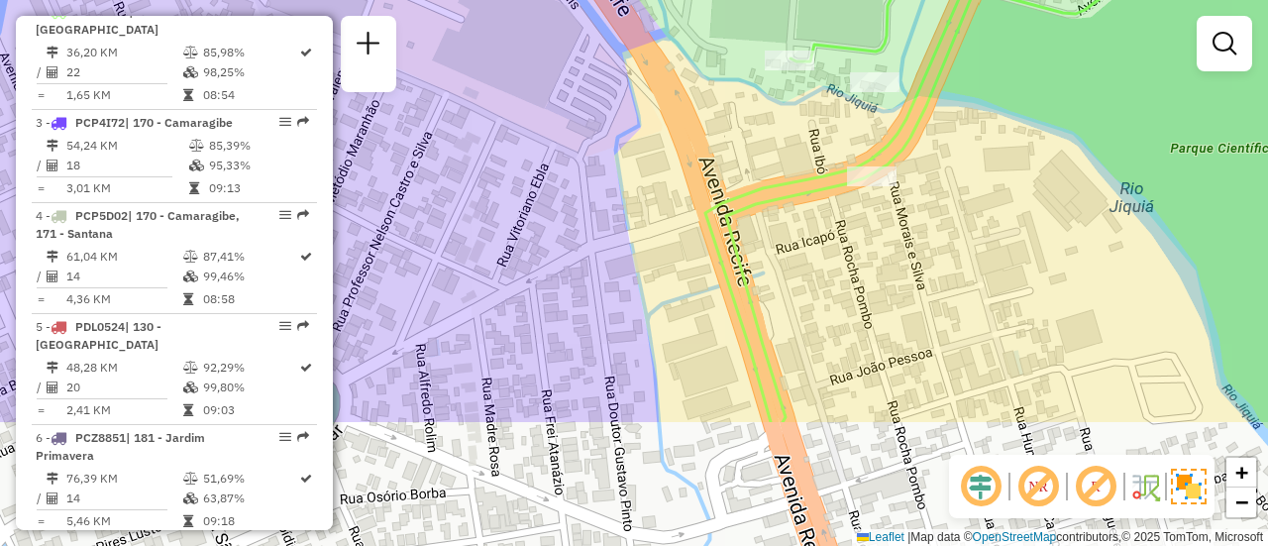
drag, startPoint x: 747, startPoint y: 332, endPoint x: 666, endPoint y: 160, distance: 189.7
click at [677, 150] on div "Janela de atendimento Grade de atendimento Capacidade Transportadoras Veículos …" at bounding box center [634, 273] width 1268 height 546
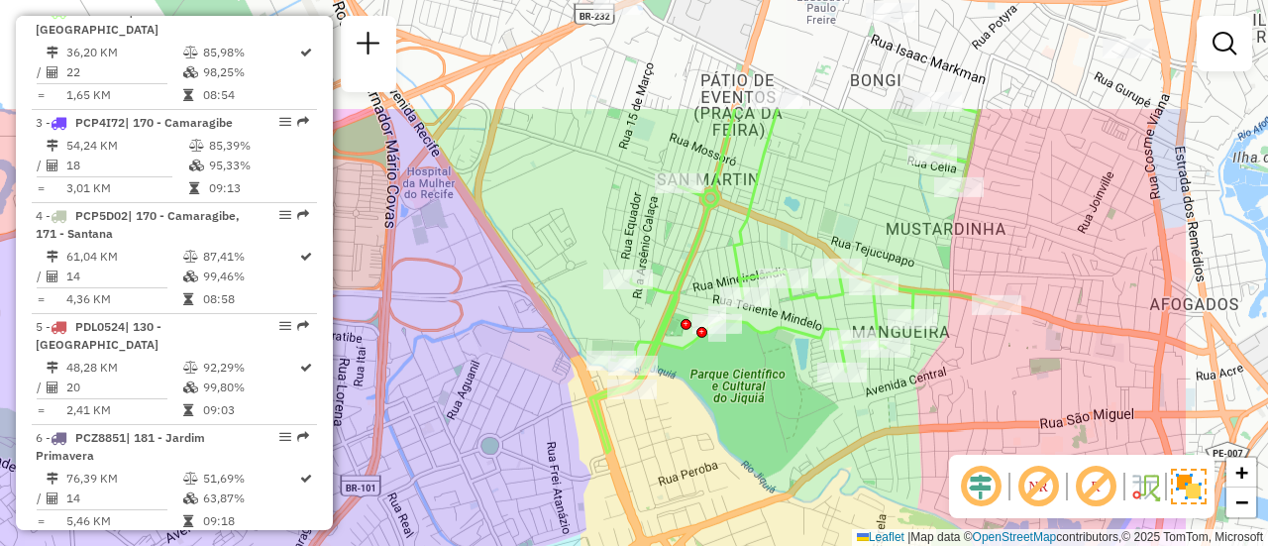
drag, startPoint x: 1029, startPoint y: 172, endPoint x: 819, endPoint y: 339, distance: 268.0
click at [819, 339] on icon at bounding box center [793, 281] width 406 height 344
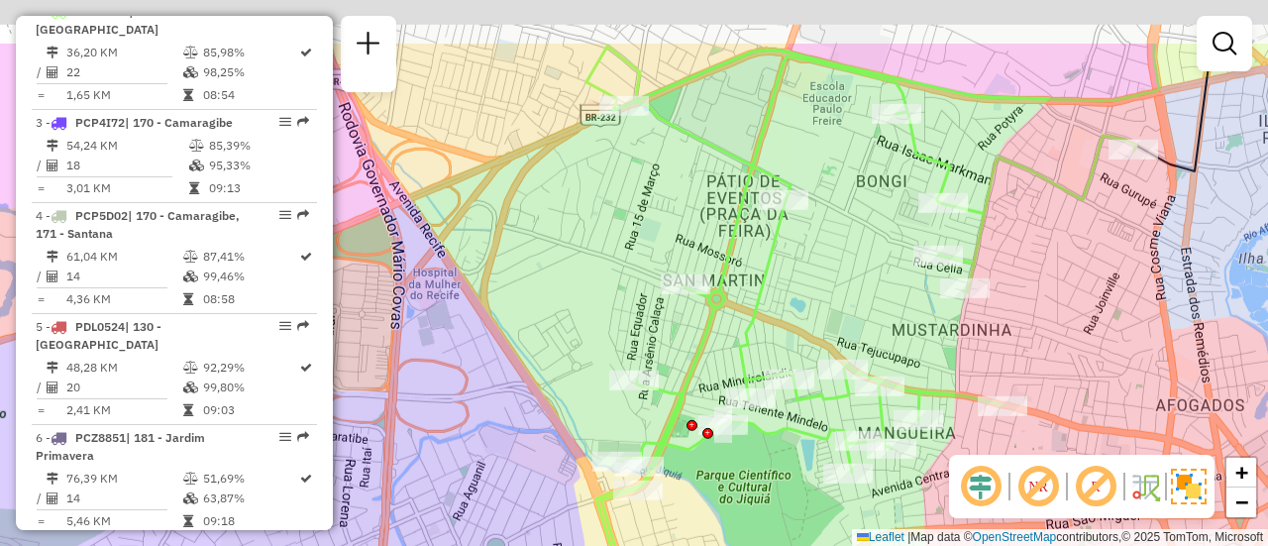
drag, startPoint x: 793, startPoint y: 199, endPoint x: 814, endPoint y: 296, distance: 99.3
click at [814, 296] on div "Janela de atendimento Grade de atendimento Capacidade Transportadoras Veículos …" at bounding box center [634, 273] width 1268 height 546
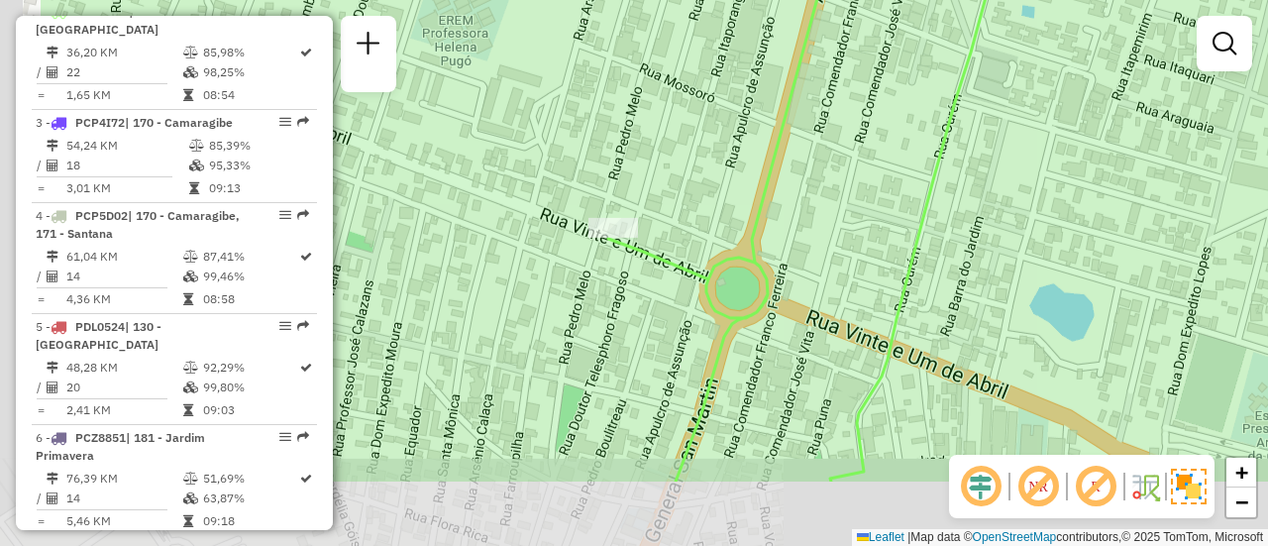
drag, startPoint x: 688, startPoint y: 352, endPoint x: 847, endPoint y: 234, distance: 197.5
click at [847, 234] on div "Janela de atendimento Grade de atendimento Capacidade Transportadoras Veículos …" at bounding box center [634, 273] width 1268 height 546
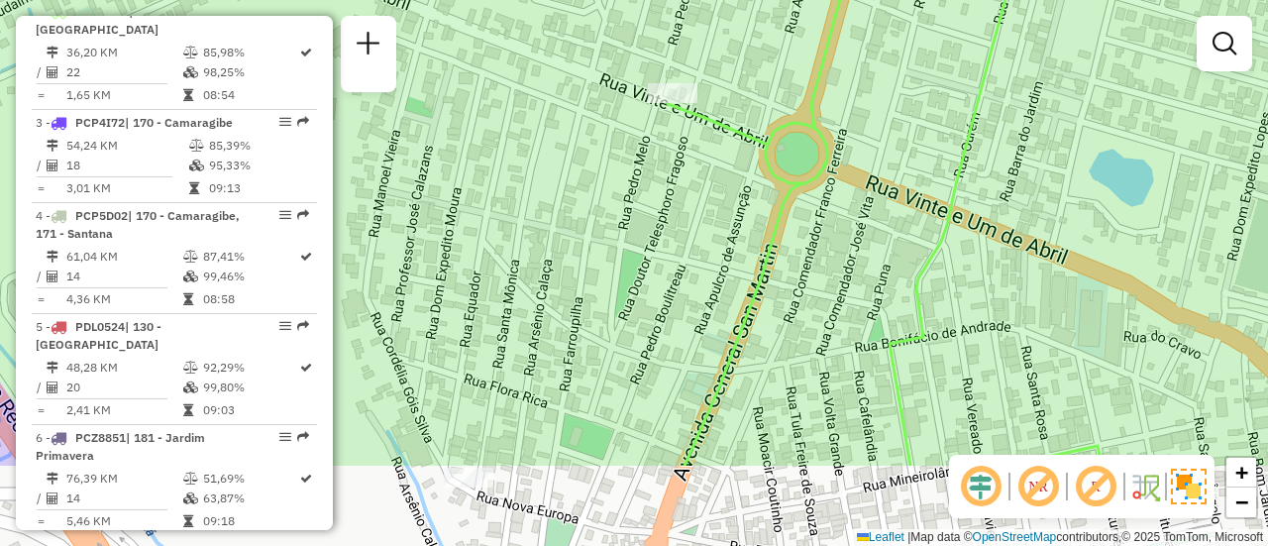
drag, startPoint x: 771, startPoint y: 355, endPoint x: 879, endPoint y: 159, distance: 223.0
click at [879, 159] on div "Janela de atendimento Grade de atendimento Capacidade Transportadoras Veículos …" at bounding box center [634, 273] width 1268 height 546
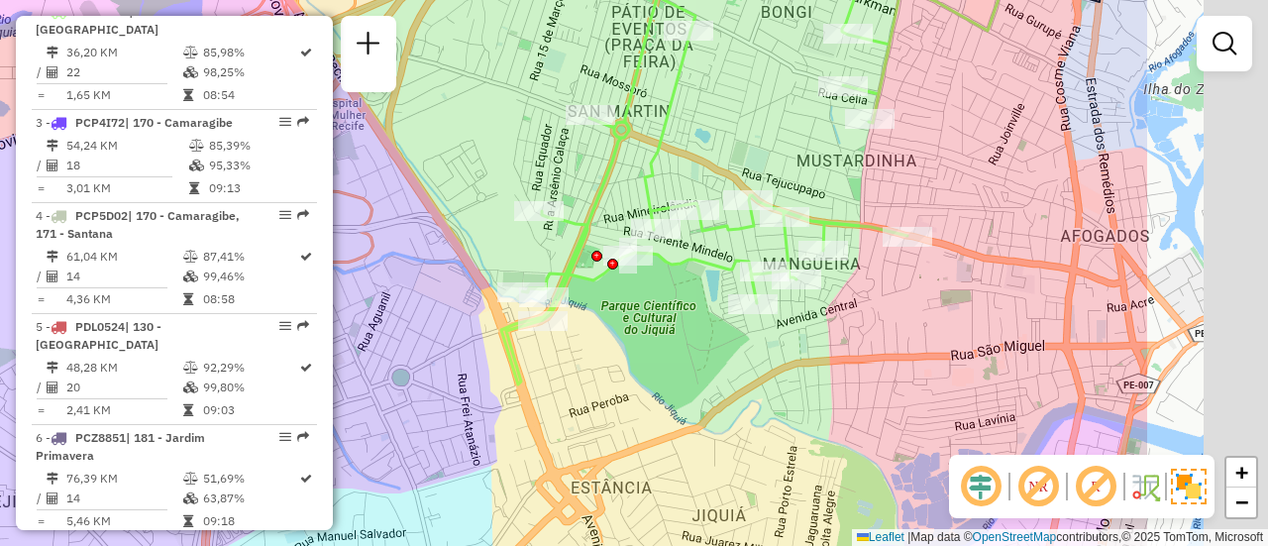
drag, startPoint x: 1063, startPoint y: 227, endPoint x: 796, endPoint y: 200, distance: 267.8
click at [802, 202] on icon at bounding box center [771, 157] width 540 height 455
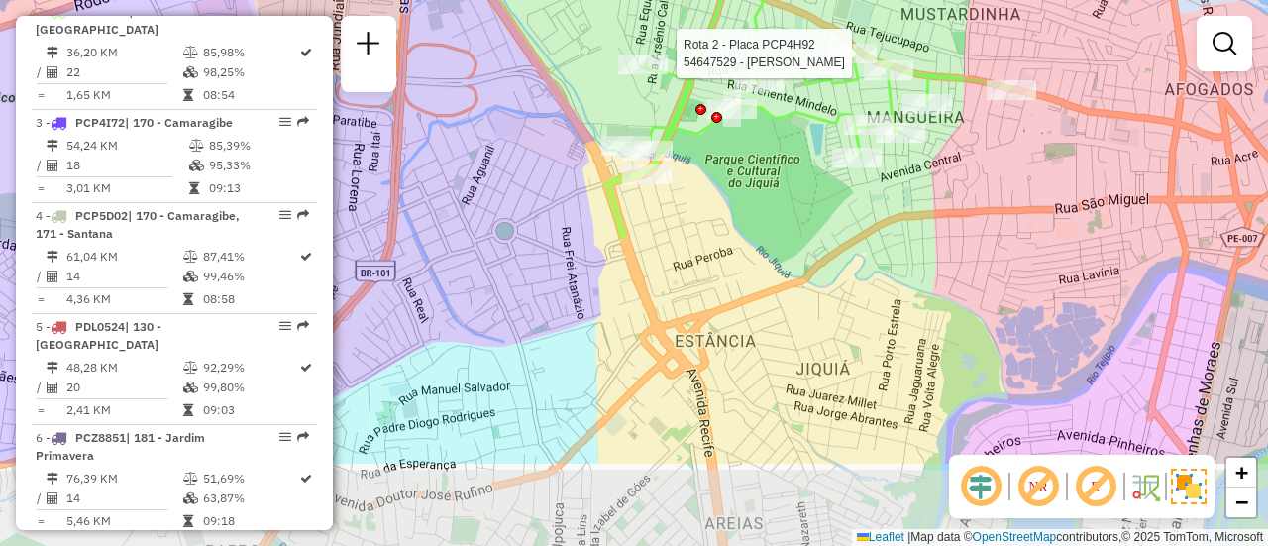
drag, startPoint x: 731, startPoint y: 264, endPoint x: 735, endPoint y: 158, distance: 107.1
click at [739, 156] on div "Rota 2 - Placa PCP4H92 54647529 - EDILZA RIBEIRO Janela de atendimento Grade de…" at bounding box center [634, 273] width 1268 height 546
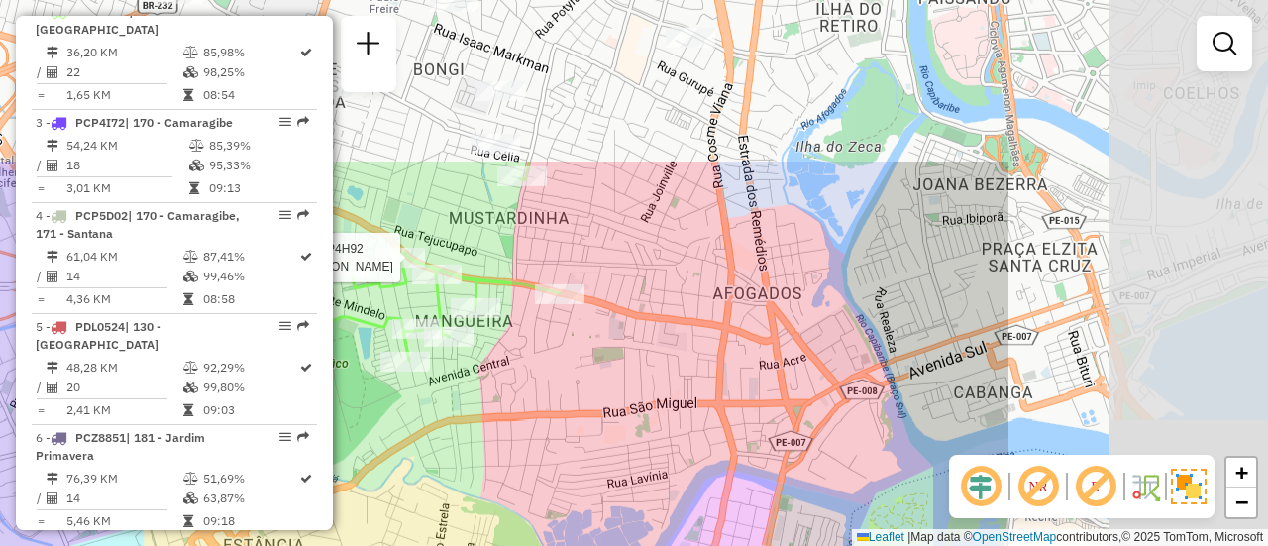
drag, startPoint x: 719, startPoint y: 330, endPoint x: 705, endPoint y: 346, distance: 21.1
click at [705, 346] on div "Rota 2 - Placa PCP4H92 54647529 - EDILZA RIBEIRO Janela de atendimento Grade de…" at bounding box center [634, 273] width 1268 height 546
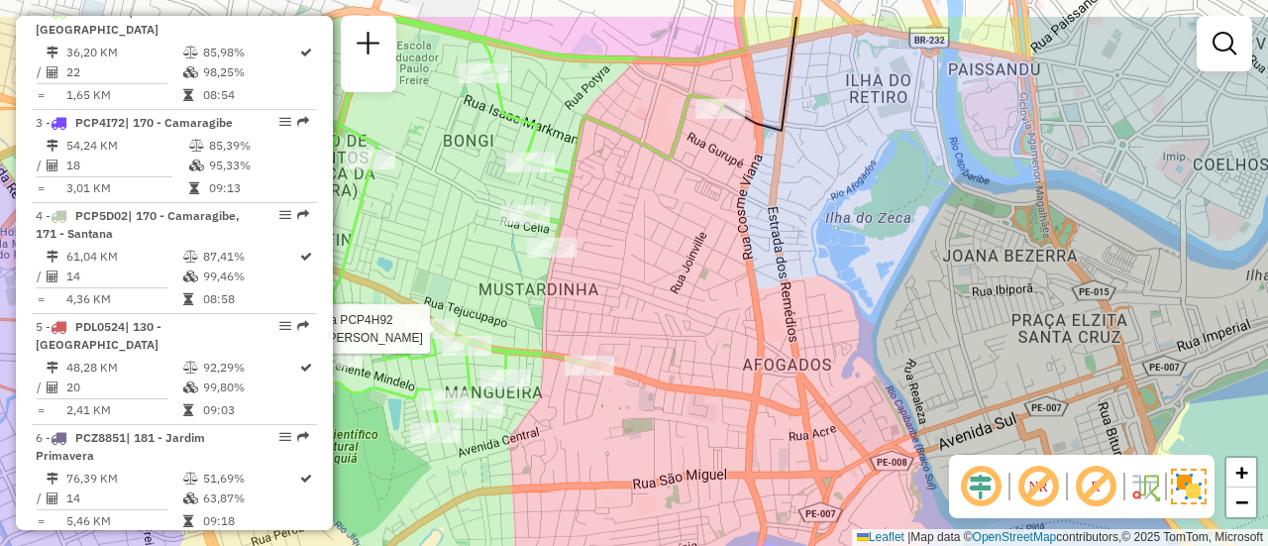
drag, startPoint x: 644, startPoint y: 201, endPoint x: 843, endPoint y: 302, distance: 223.3
click at [843, 302] on div "Rota 2 - Placa PCP4H92 54647529 - EDILZA RIBEIRO Janela de atendimento Grade de…" at bounding box center [634, 273] width 1268 height 546
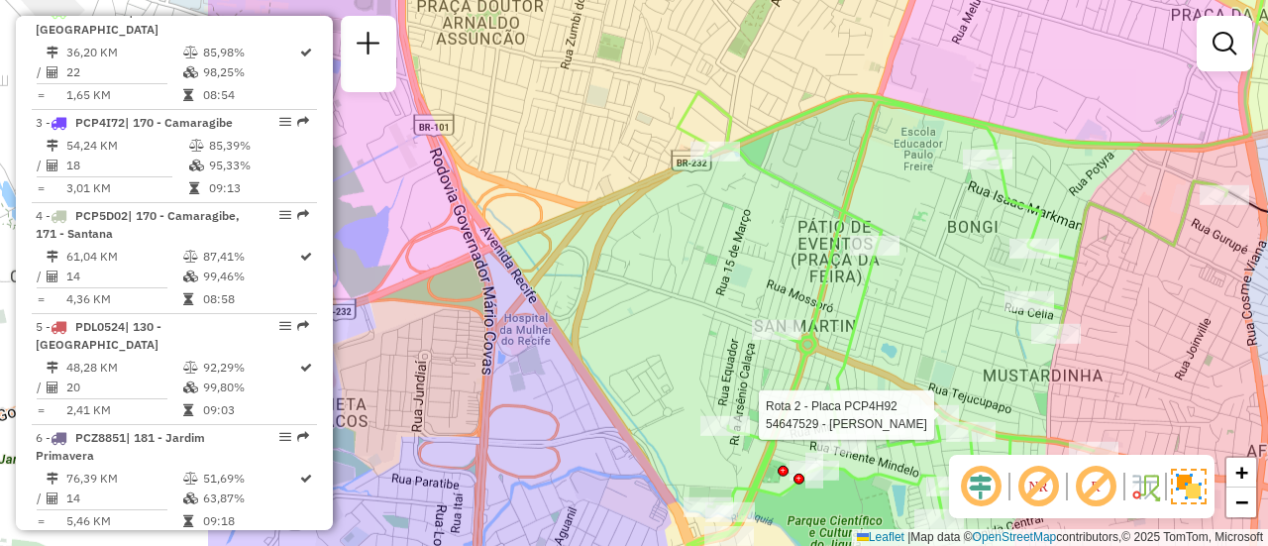
drag, startPoint x: 619, startPoint y: 205, endPoint x: 883, endPoint y: 215, distance: 263.7
click at [883, 215] on div "Rota 2 - Placa PCP4H92 54647529 - EDILZA RIBEIRO Janela de atendimento Grade de…" at bounding box center [634, 273] width 1268 height 546
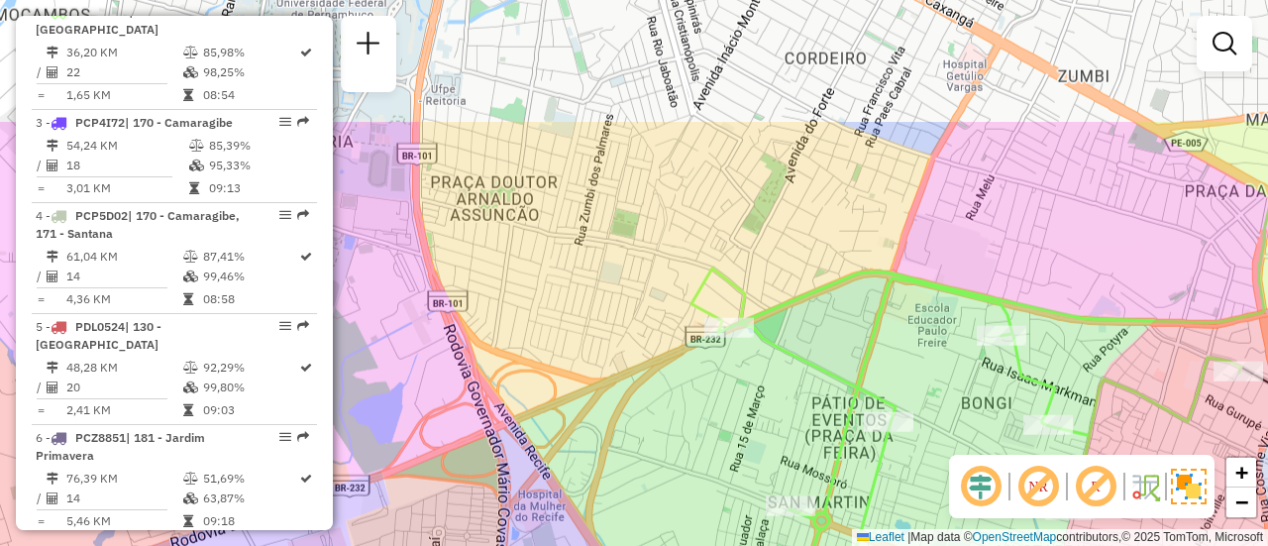
drag, startPoint x: 698, startPoint y: 178, endPoint x: 713, endPoint y: 279, distance: 102.1
click at [713, 279] on icon at bounding box center [966, 521] width 550 height 507
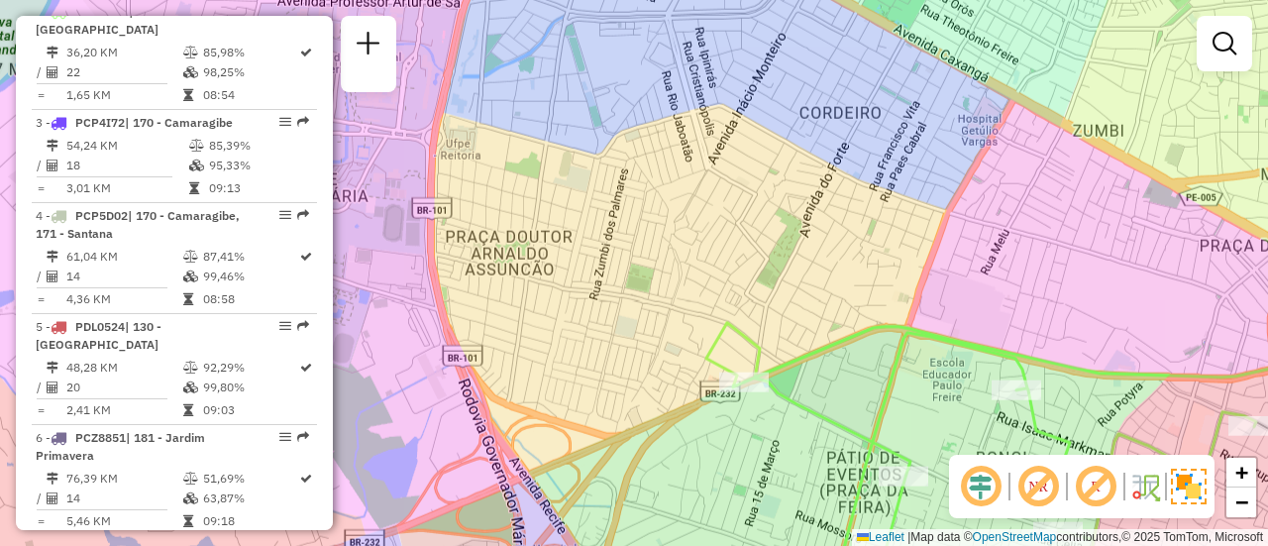
drag, startPoint x: 713, startPoint y: 279, endPoint x: 703, endPoint y: 49, distance: 231.0
click at [706, 323] on icon at bounding box center [981, 484] width 550 height 323
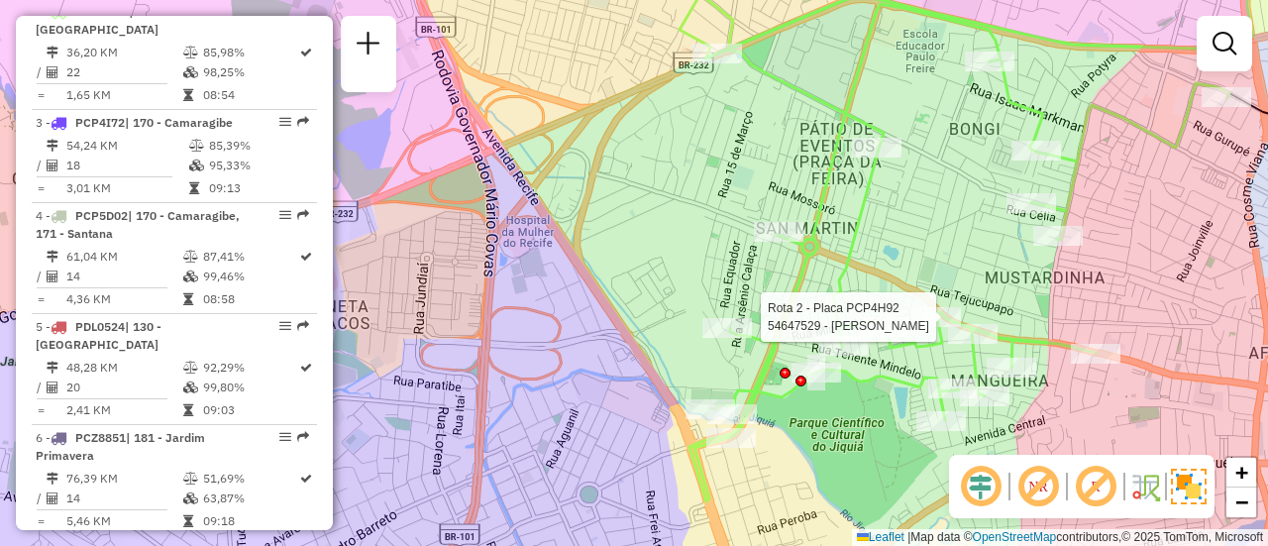
drag, startPoint x: 732, startPoint y: 286, endPoint x: 729, endPoint y: 137, distance: 149.6
click at [729, 137] on div "Rota 2 - Placa PCP4H92 54647529 - EDILZA RIBEIRO Janela de atendimento Grade de…" at bounding box center [634, 273] width 1268 height 546
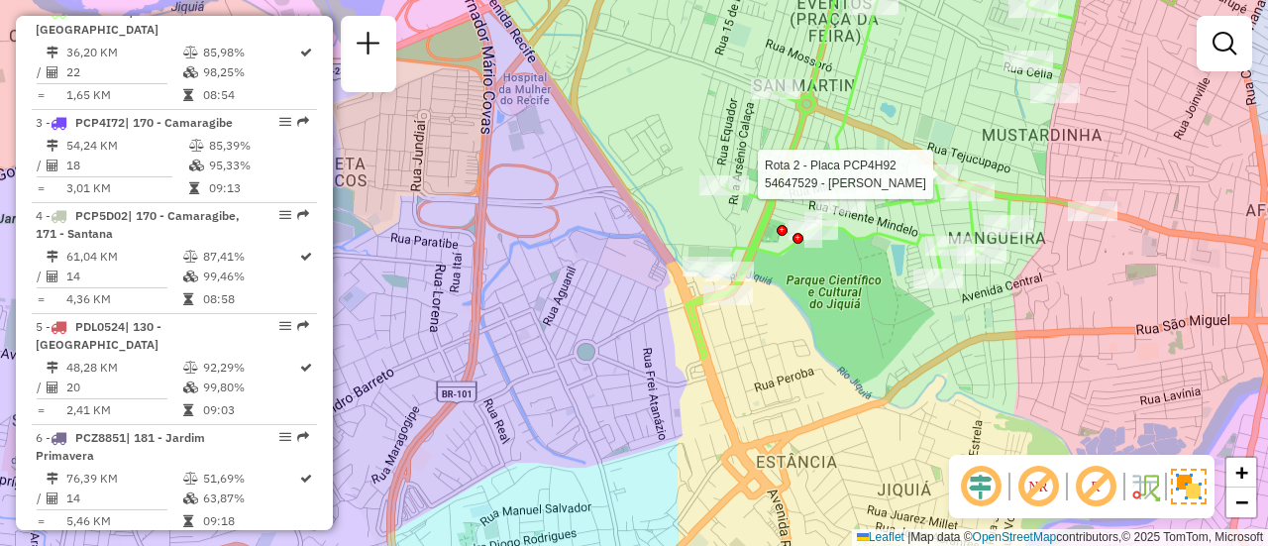
drag, startPoint x: 765, startPoint y: 346, endPoint x: 733, endPoint y: 185, distance: 163.6
click at [733, 185] on div "Rota 2 - Placa PCP4H92 54647529 - EDILZA RIBEIRO Janela de atendimento Grade de…" at bounding box center [634, 273] width 1268 height 546
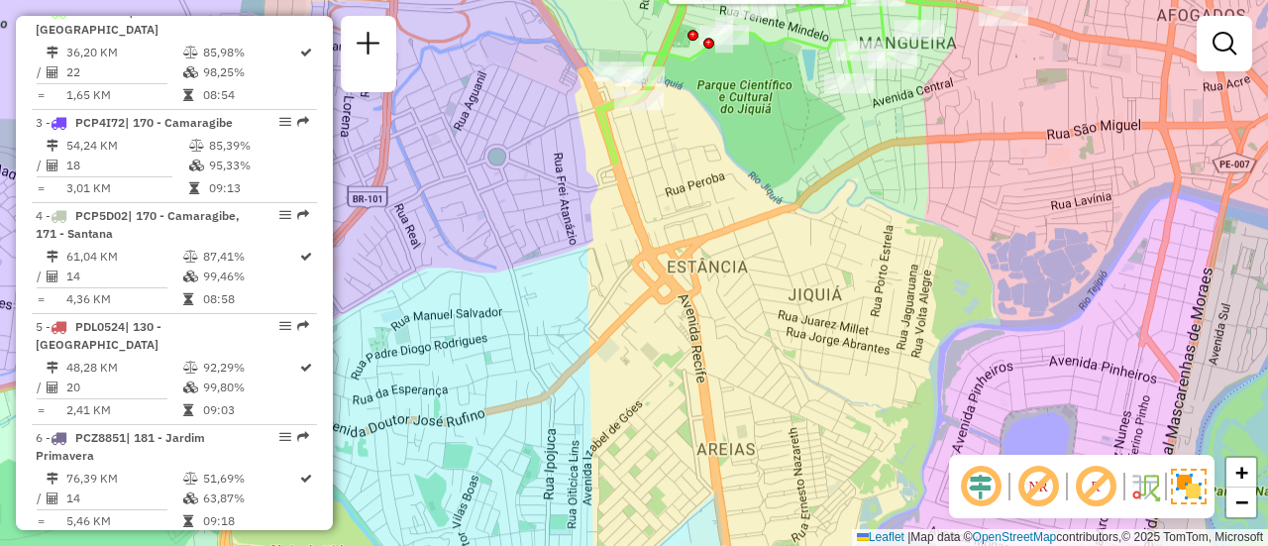
drag, startPoint x: 870, startPoint y: 326, endPoint x: 800, endPoint y: 270, distance: 88.8
click at [802, 268] on div "Rota 2 - Placa PCP4H92 54647529 - EDILZA RIBEIRO Janela de atendimento Grade de…" at bounding box center [634, 273] width 1268 height 546
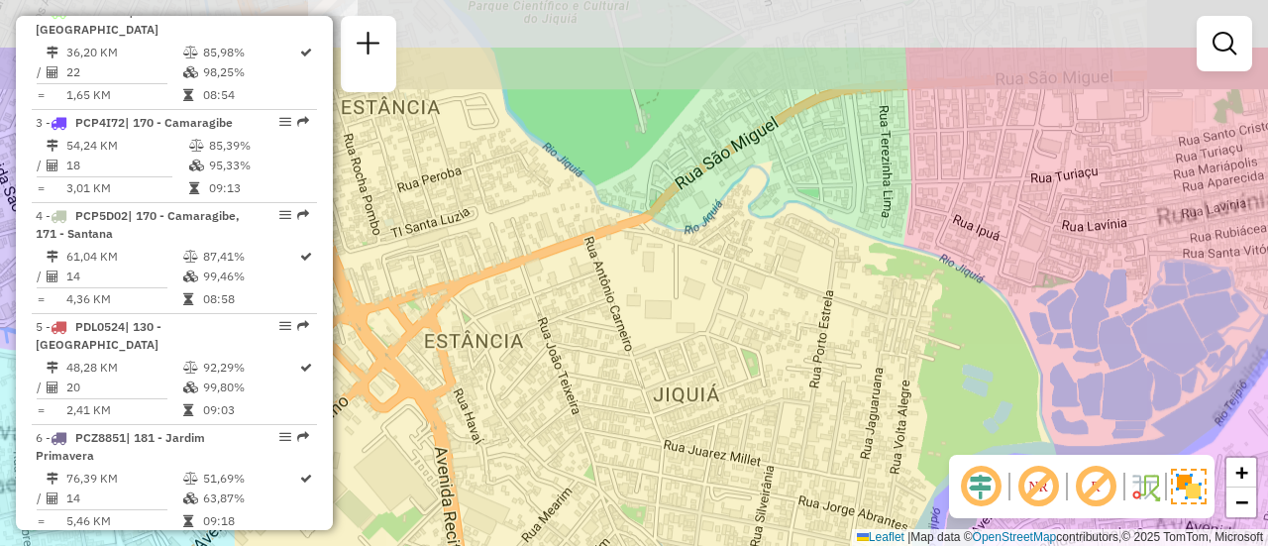
drag, startPoint x: 866, startPoint y: 254, endPoint x: 899, endPoint y: 276, distance: 39.8
click at [759, 356] on div "Rota 2 - Placa PCP4H92 54647529 - EDILZA RIBEIRO Janela de atendimento Grade de…" at bounding box center [634, 273] width 1268 height 546
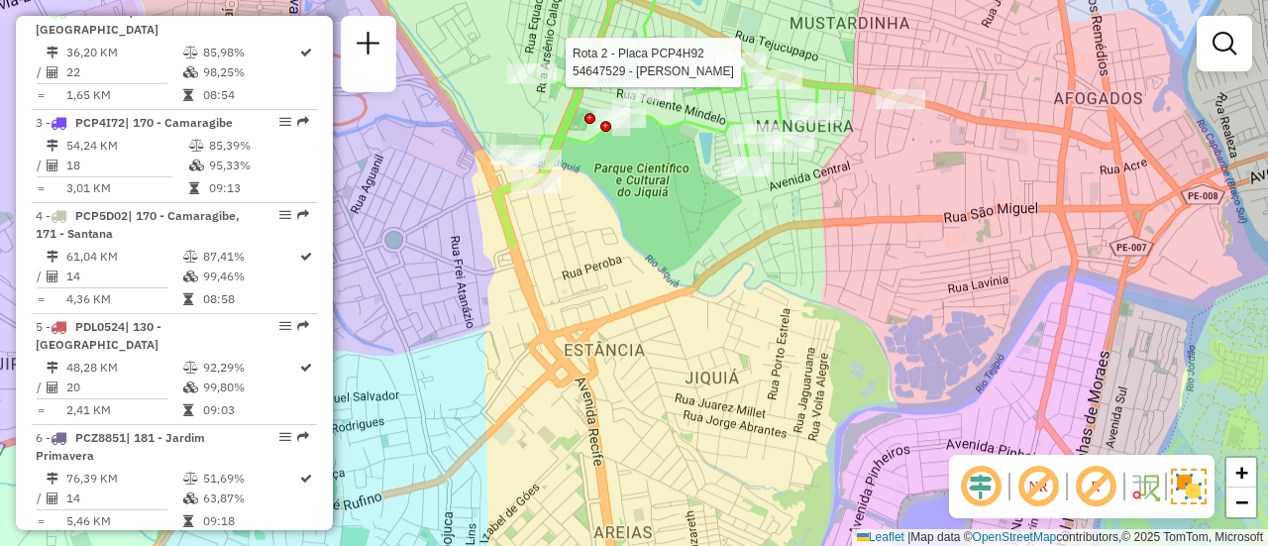
drag, startPoint x: 661, startPoint y: 241, endPoint x: 667, endPoint y: 282, distance: 42.0
click at [662, 275] on div "Rota 2 - Placa PCP4H92 54647529 - EDILZA RIBEIRO Janela de atendimento Grade de…" at bounding box center [634, 273] width 1268 height 546
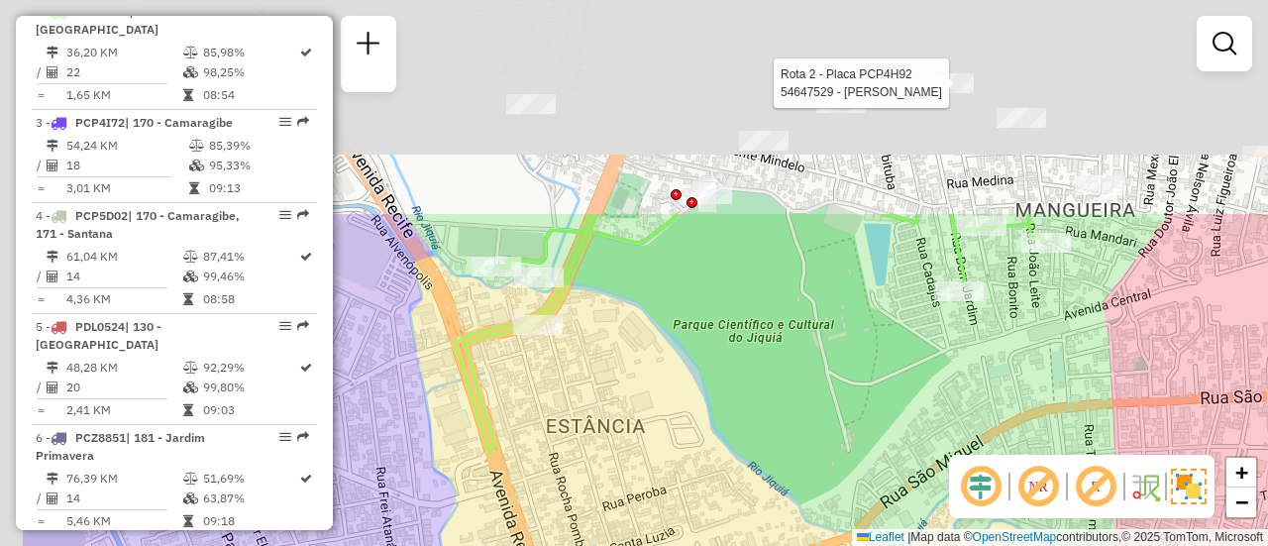
drag, startPoint x: 632, startPoint y: 188, endPoint x: 782, endPoint y: 457, distance: 307.3
click at [782, 457] on div "Rota 2 - Placa PCP4H92 54647529 - EDILZA RIBEIRO Janela de atendimento Grade de…" at bounding box center [634, 273] width 1268 height 546
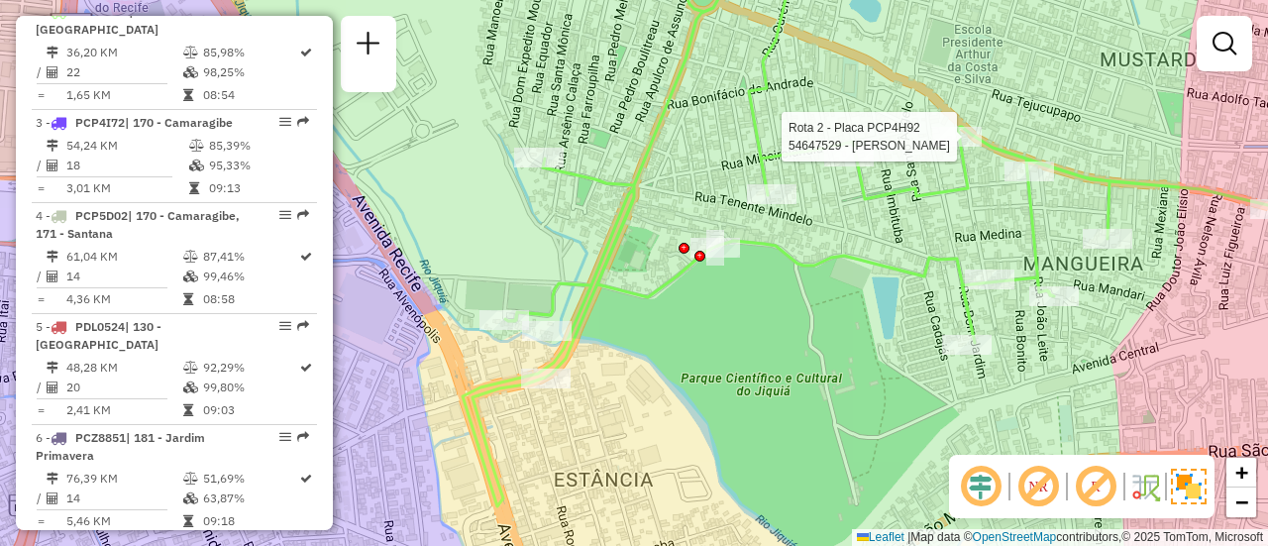
click at [787, 449] on div "Rota 2 - Placa PCP4H92 54647529 - EDILZA RIBEIRO Janela de atendimento Grade de…" at bounding box center [634, 273] width 1268 height 546
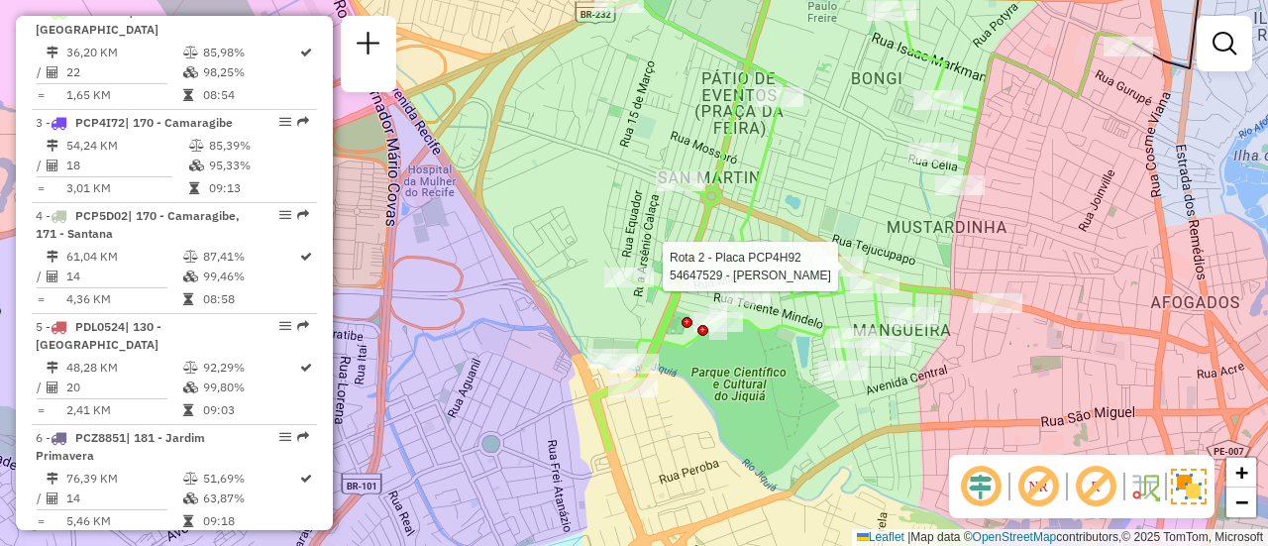
drag, startPoint x: 816, startPoint y: 370, endPoint x: 793, endPoint y: 403, distance: 40.7
click at [793, 403] on div "Rota 2 - Placa PCP4H92 54647529 - EDILZA RIBEIRO Janela de atendimento Grade de…" at bounding box center [634, 273] width 1268 height 546
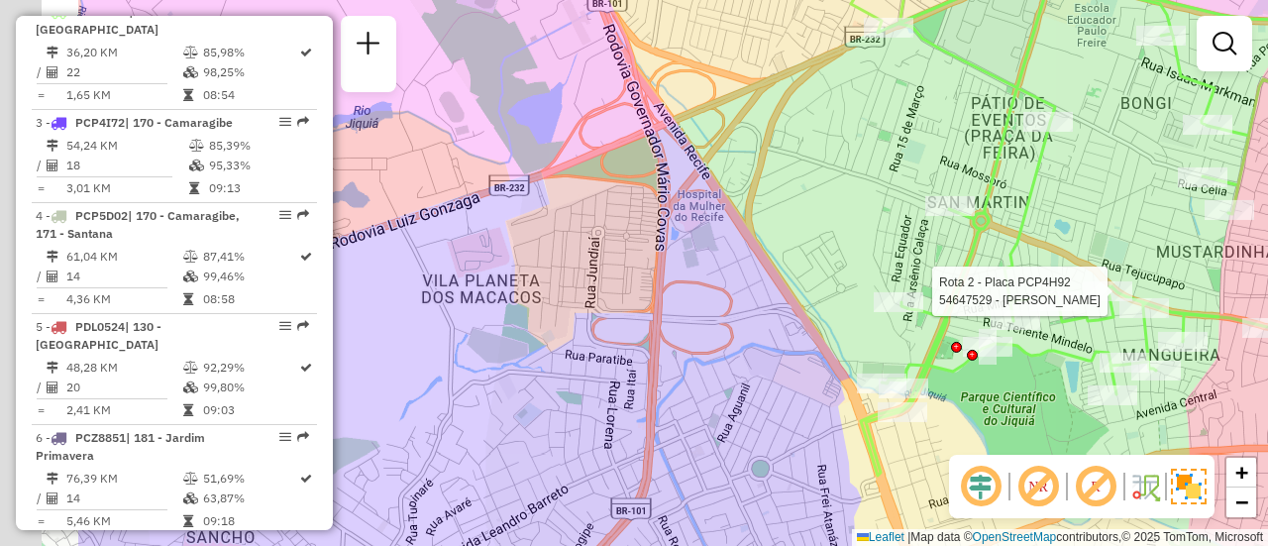
drag, startPoint x: 641, startPoint y: 329, endPoint x: 1070, endPoint y: 413, distance: 437.1
click at [1071, 413] on div "Rota 2 - Placa PCP4H92 54647529 - EDILZA RIBEIRO Janela de atendimento Grade de…" at bounding box center [634, 273] width 1268 height 546
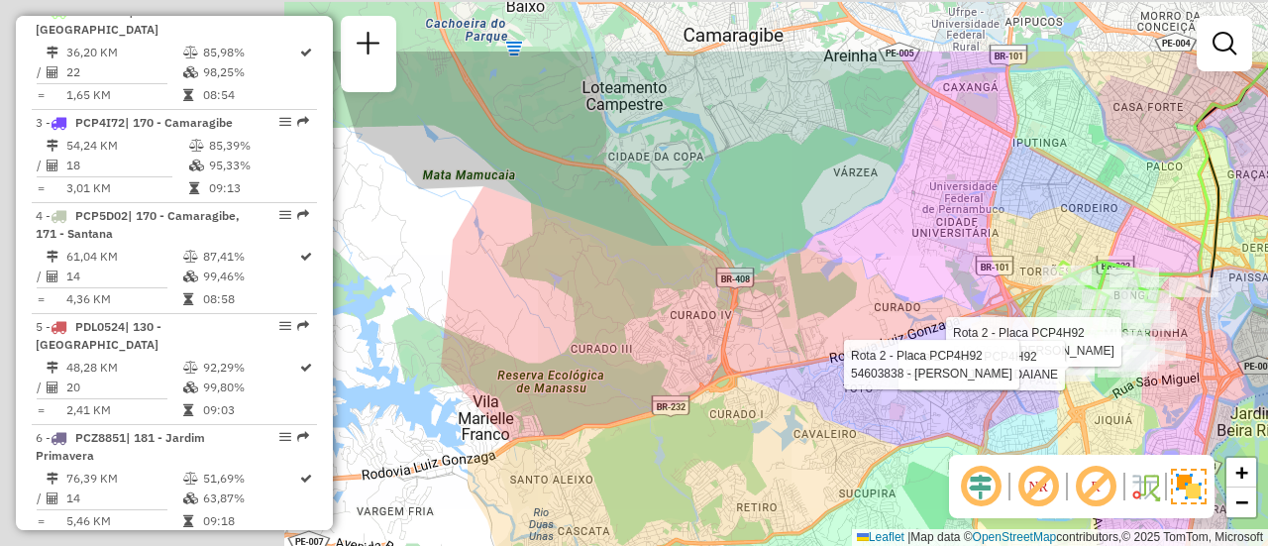
drag, startPoint x: 526, startPoint y: 245, endPoint x: 838, endPoint y: 330, distance: 323.5
click at [838, 330] on div "Rota 2 - Placa PCP4H92 54647529 - EDILZA RIBEIRO Rota 2 - Placa PCP4H92 5464682…" at bounding box center [634, 273] width 1268 height 546
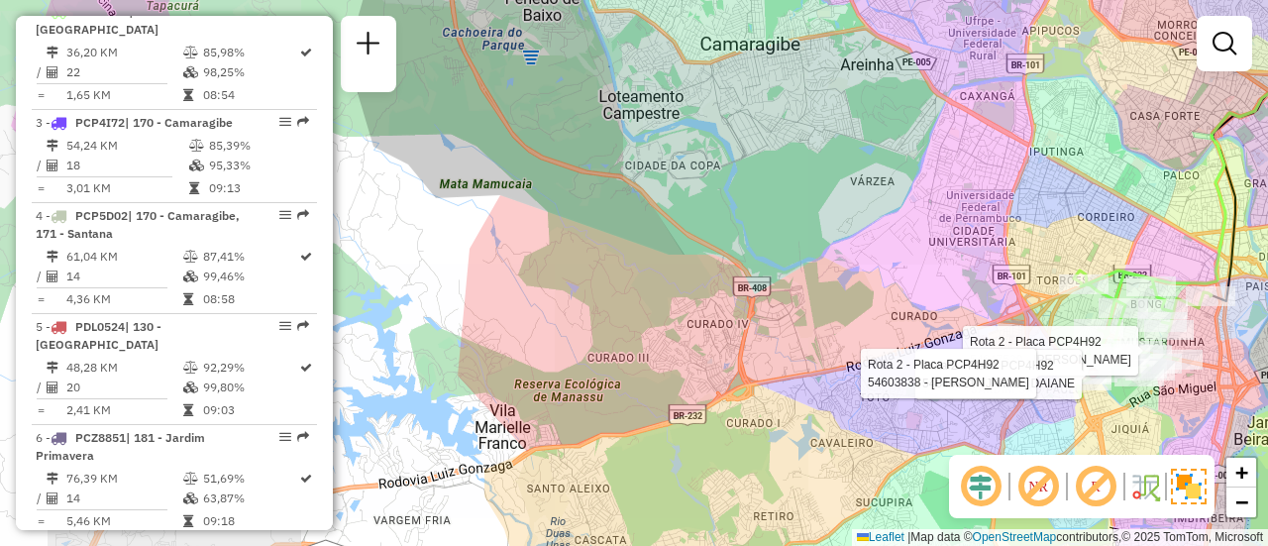
drag, startPoint x: 537, startPoint y: 268, endPoint x: 690, endPoint y: 453, distance: 239.9
click at [690, 461] on div "Rota 2 - Placa PCP4H92 54647529 - EDILZA RIBEIRO Rota 2 - Placa PCP4H92 5464682…" at bounding box center [634, 273] width 1268 height 546
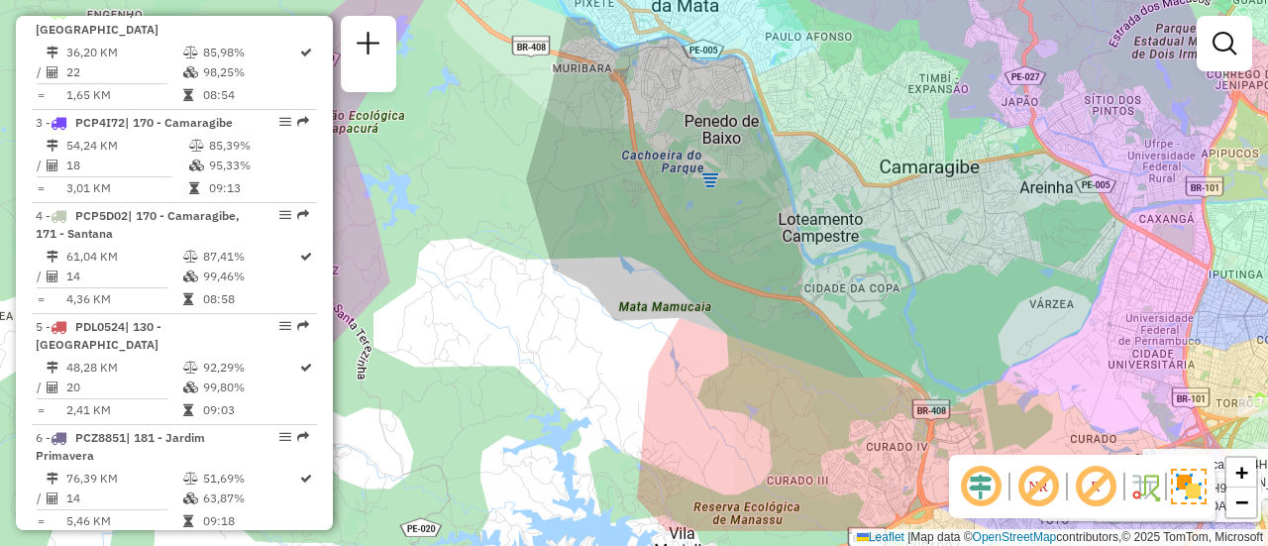
drag, startPoint x: 785, startPoint y: 292, endPoint x: 800, endPoint y: 140, distance: 153.4
click at [826, 148] on div "Rota 2 - Placa PCP4H92 54647529 - EDILZA RIBEIRO Rota 2 - Placa PCP4H92 5464682…" at bounding box center [634, 273] width 1268 height 546
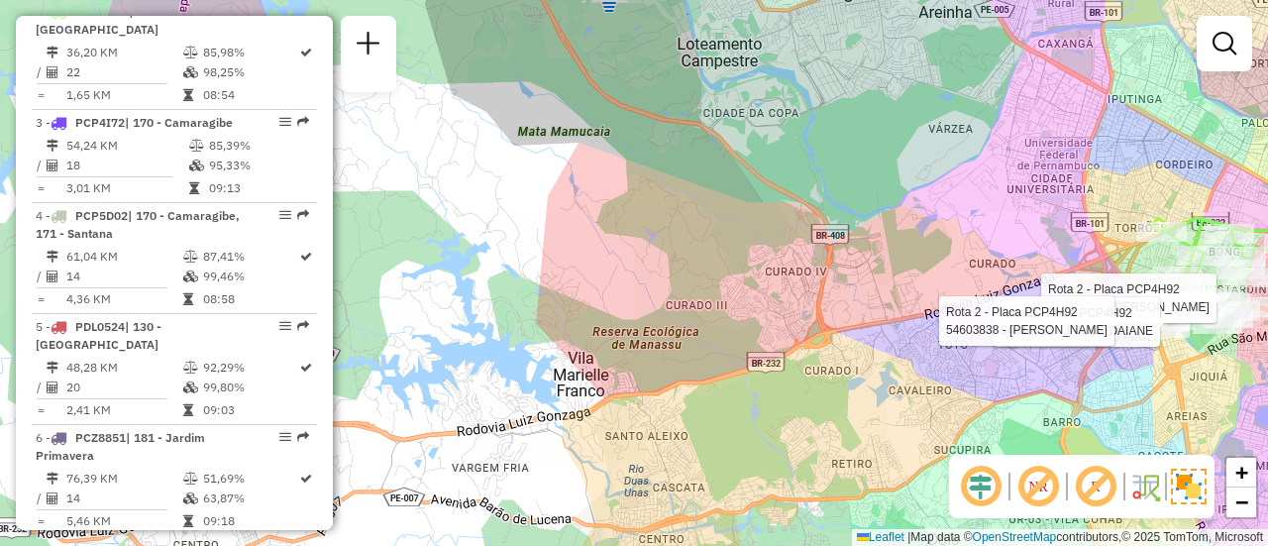
drag, startPoint x: 888, startPoint y: 279, endPoint x: 782, endPoint y: 177, distance: 147.1
click at [782, 177] on div "Rota 2 - Placa PCP4H92 54647529 - EDILZA RIBEIRO Rota 2 - Placa PCP4H92 5464682…" at bounding box center [634, 273] width 1268 height 546
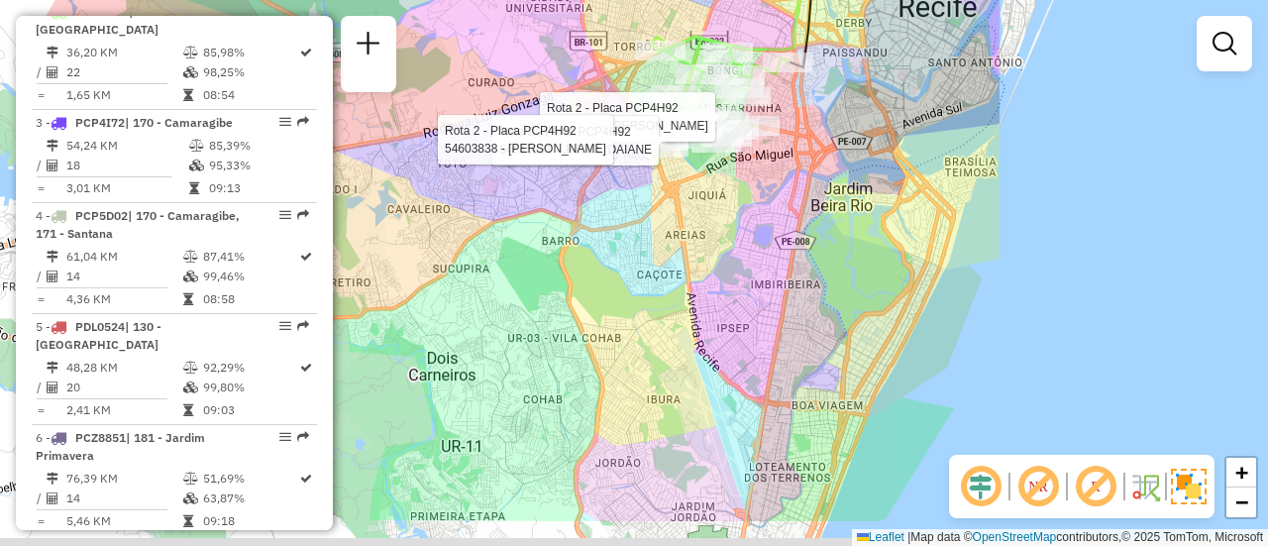
drag
click at [870, 127] on div "Rota 2 - Placa PCP4H92 54647529 - EDILZA RIBEIRO Rota 2 - Placa PCP4H92 5464682…" at bounding box center [634, 273] width 1268 height 546
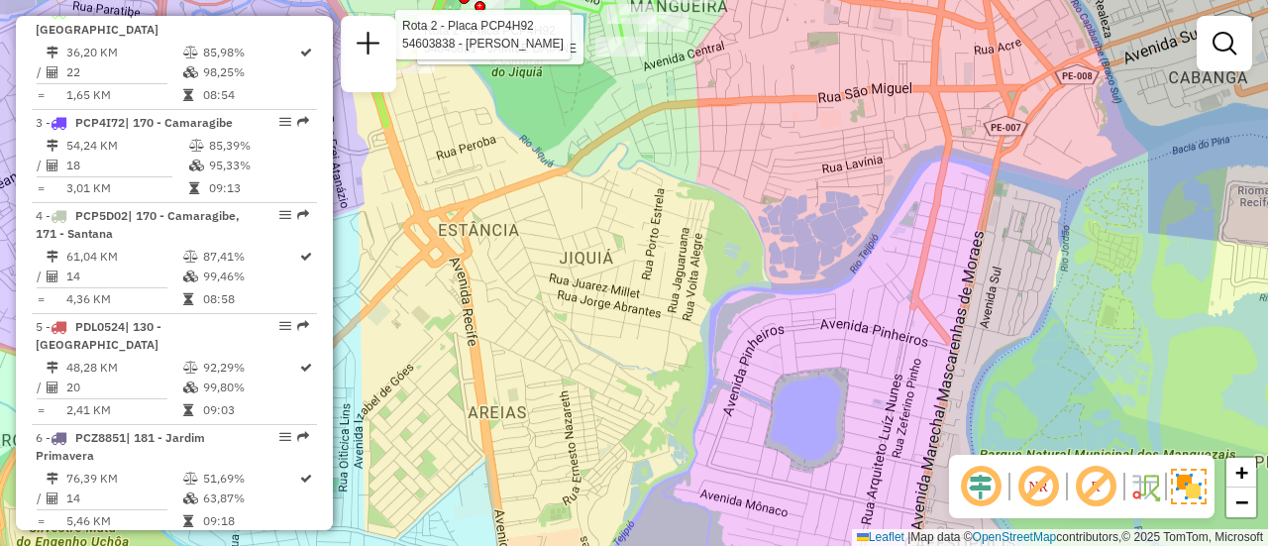
click at [820, 321] on div "Rota 2 - Placa PCP4H92 54647529 - EDILZA RIBEIRO Rota 2 - Placa PCP4H92 5464682…" at bounding box center [634, 273] width 1268 height 546
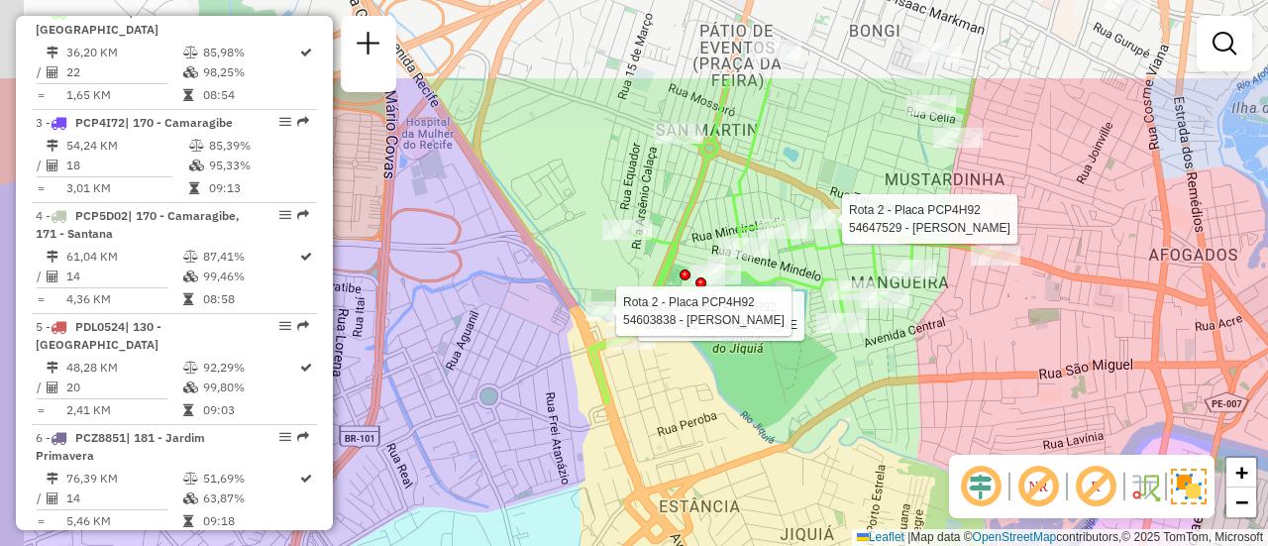
click at [882, 328] on div "Rota 2 - Placa PCP4H92 54647529 - EDILZA RIBEIRO Rota 2 - Placa PCP4H92 5464682…" at bounding box center [634, 273] width 1268 height 546
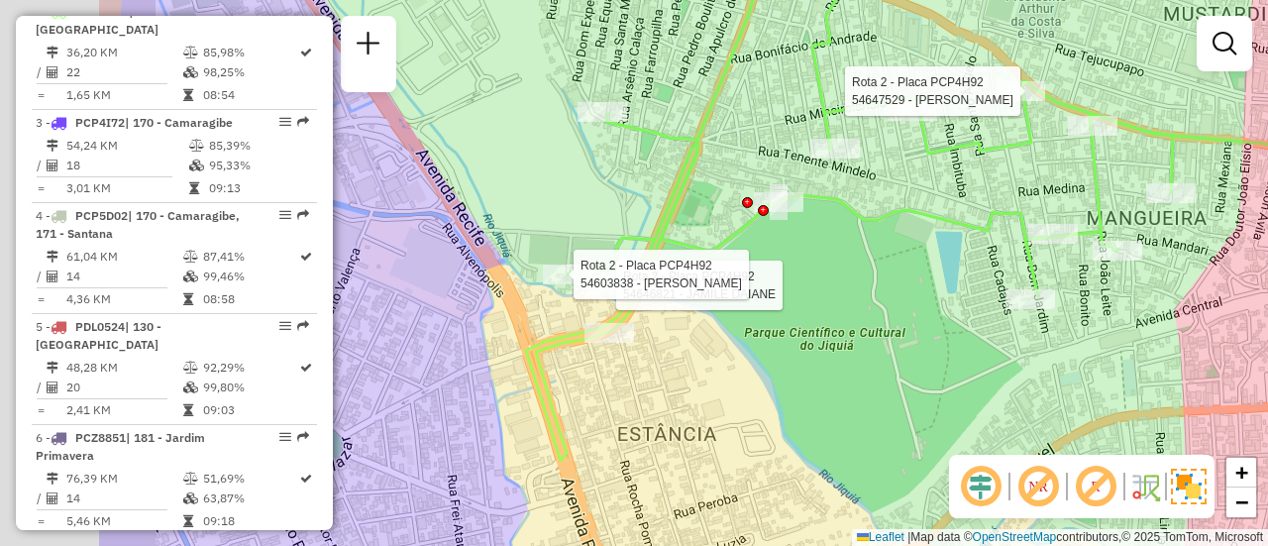
click at [987, 247] on div "Rota 2 - Placa PCP4H92 54647529 - EDILZA RIBEIRO Rota 2 - Placa PCP4H92 5464682…" at bounding box center [634, 273] width 1268 height 546
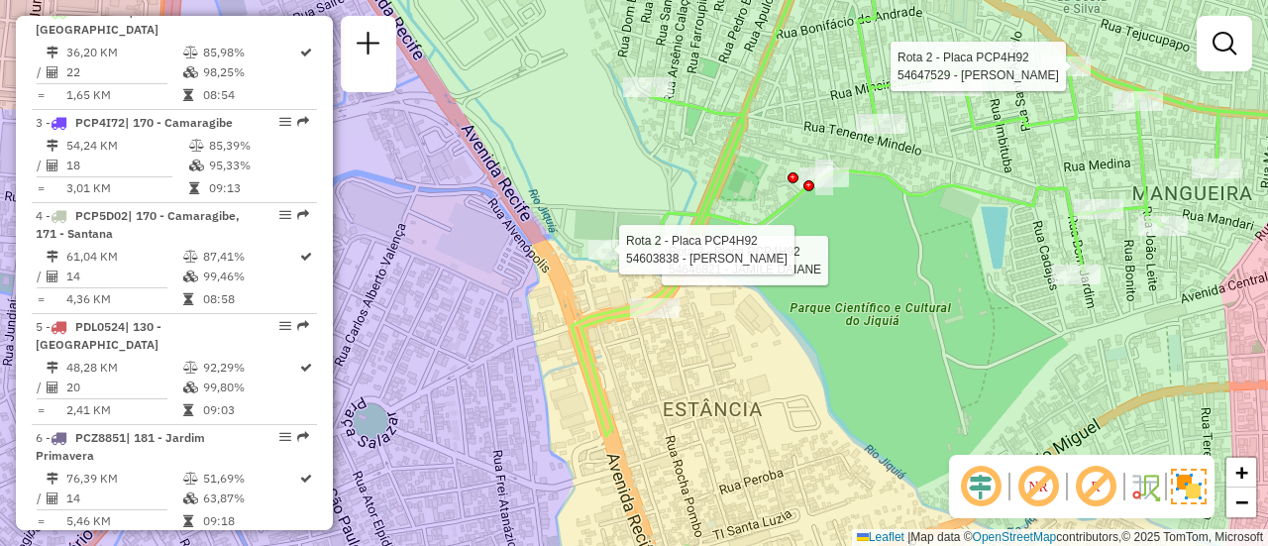
click at [910, 315] on icon at bounding box center [978, 191] width 813 height 490
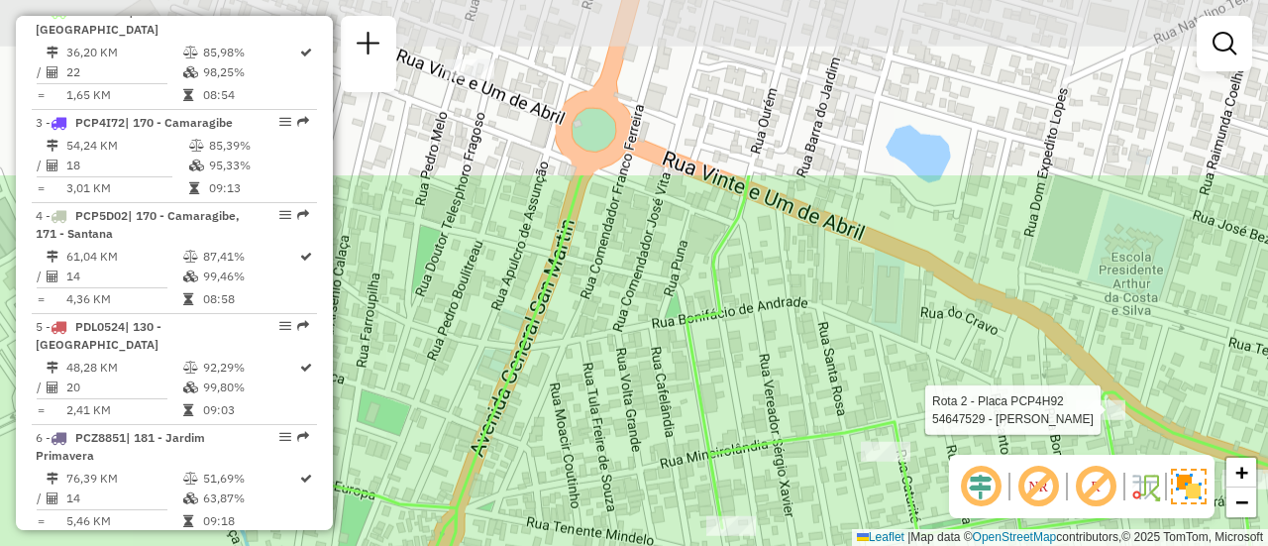
click at [839, 340] on div "Rota 2 - Placa PCP4H92 54647529 - EDILZA RIBEIRO Rota 2 - Placa PCP4H92 5464682…" at bounding box center [634, 273] width 1268 height 546
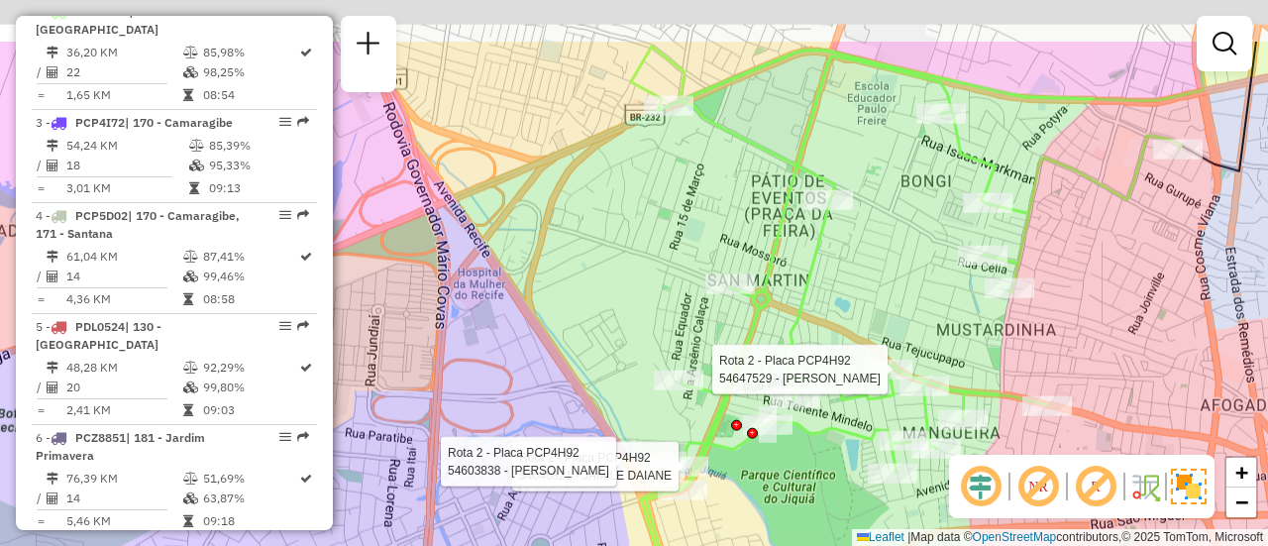
click at [783, 310] on div "Rota 2 - Placa PCP4H92 54647529 - EDILZA RIBEIRO Rota 2 - Placa PCP4H92 5464682…" at bounding box center [634, 273] width 1268 height 546
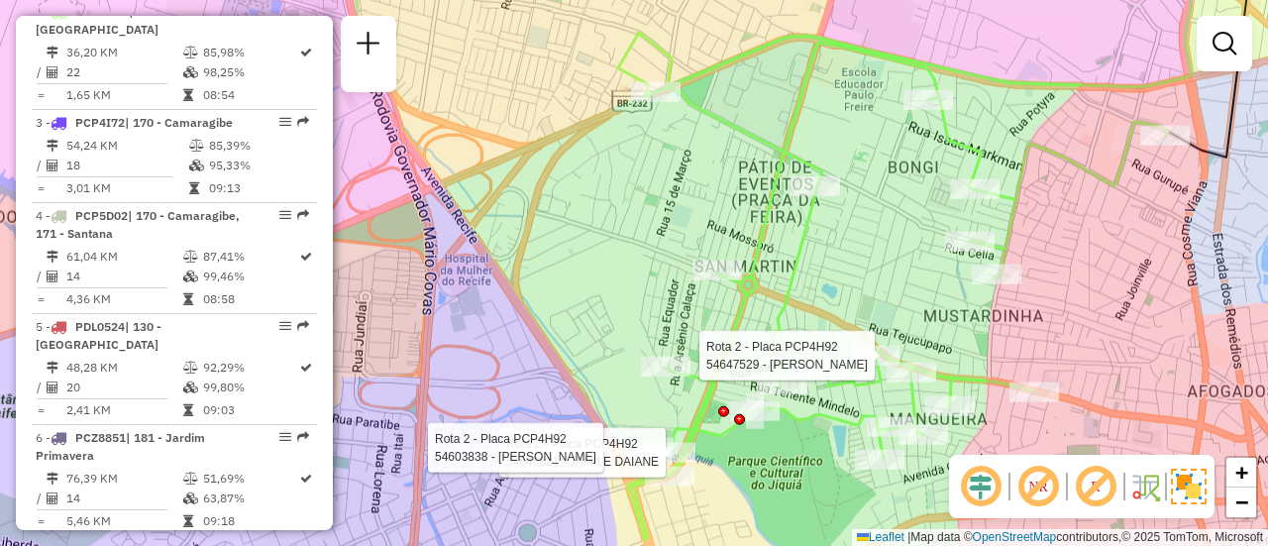
click at [796, 193] on icon at bounding box center [893, 286] width 550 height 507
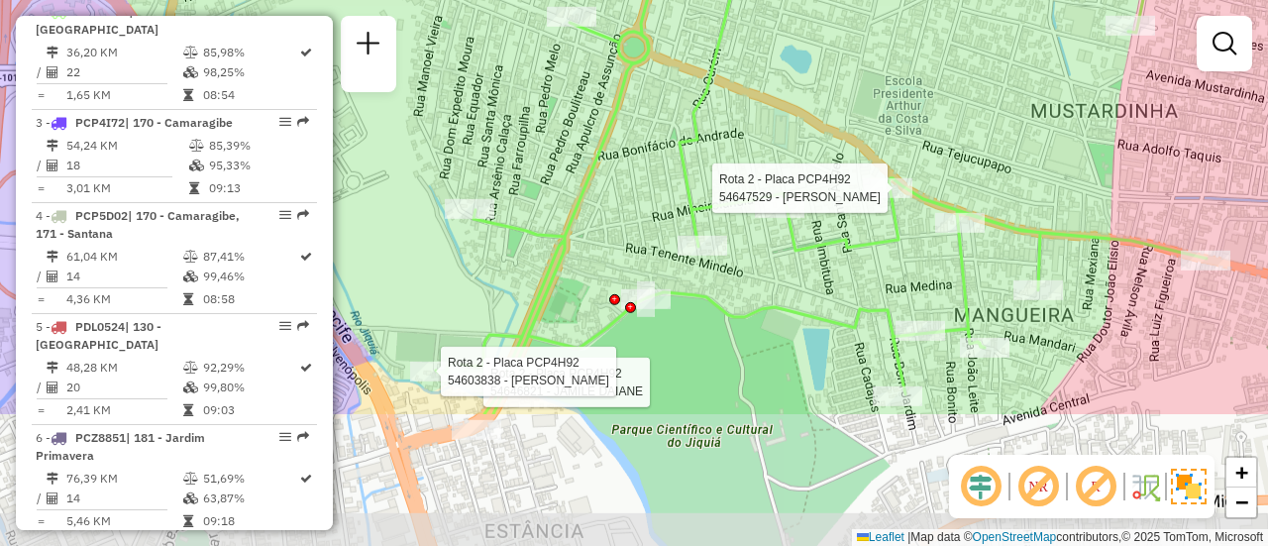
click at [937, 173] on div "Rota 2 - Placa PCP4H92 54647529 - EDILZA RIBEIRO Rota 2 - Placa PCP4H92 5464682…" at bounding box center [634, 273] width 1268 height 546
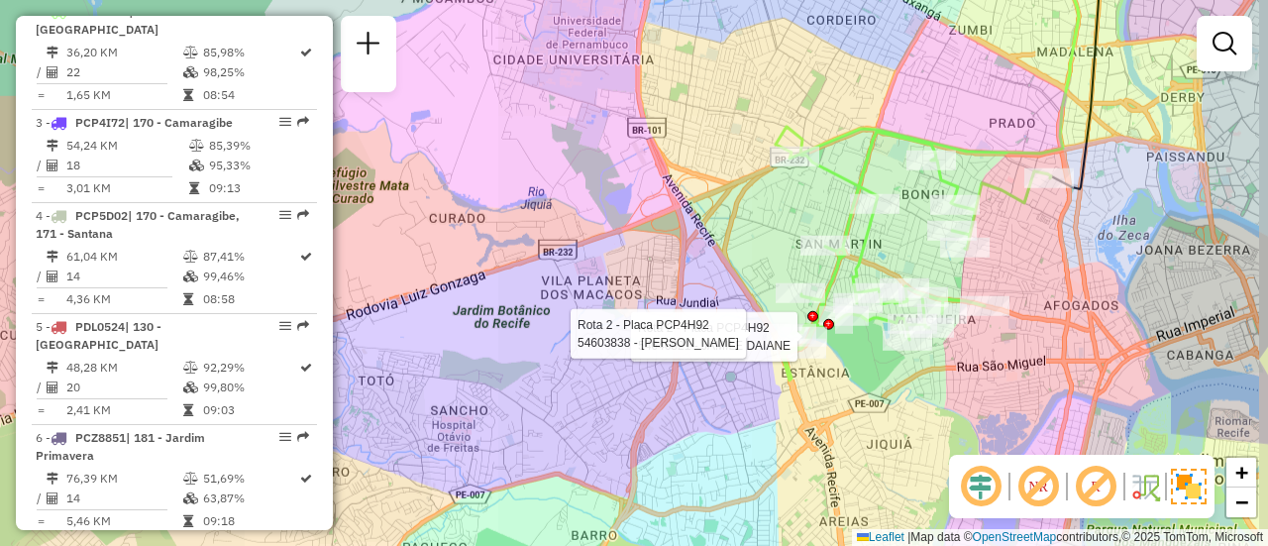
drag, startPoint x: 1004, startPoint y: 224, endPoint x: 923, endPoint y: 265, distance: 90.4
click at [923, 265] on div "Rota 2 - Placa PCP4H92 54646821 - JAMILE DAIANE Rota 2 - Placa PCP4H92 54603838…" at bounding box center [634, 273] width 1268 height 546
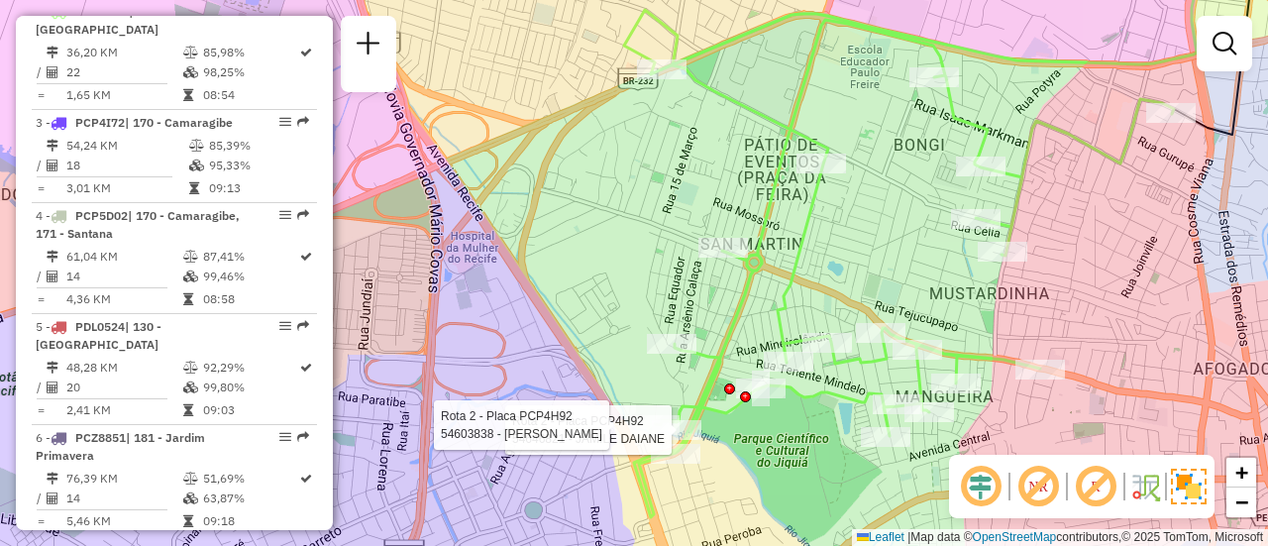
drag, startPoint x: 957, startPoint y: 243, endPoint x: 950, endPoint y: 270, distance: 28.6
click at [950, 270] on div "Rota 2 - Placa PCP4H92 54646821 - JAMILE DAIANE Rota 2 - Placa PCP4H92 54603838…" at bounding box center [634, 273] width 1268 height 546
